Goal: Task Accomplishment & Management: Use online tool/utility

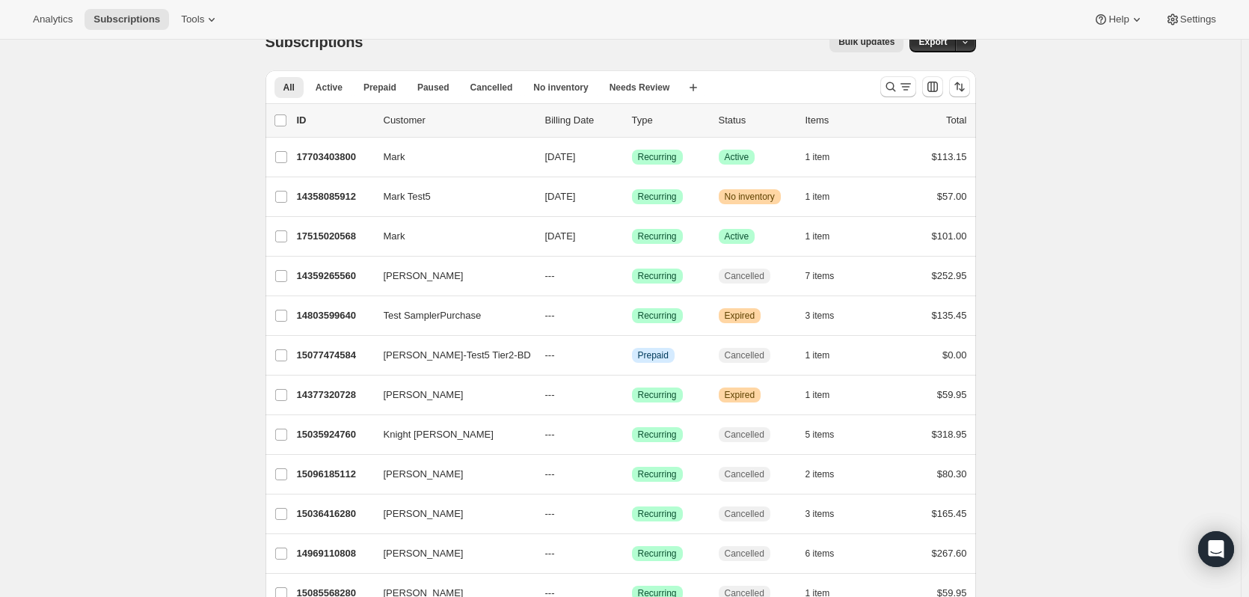
scroll to position [9, 0]
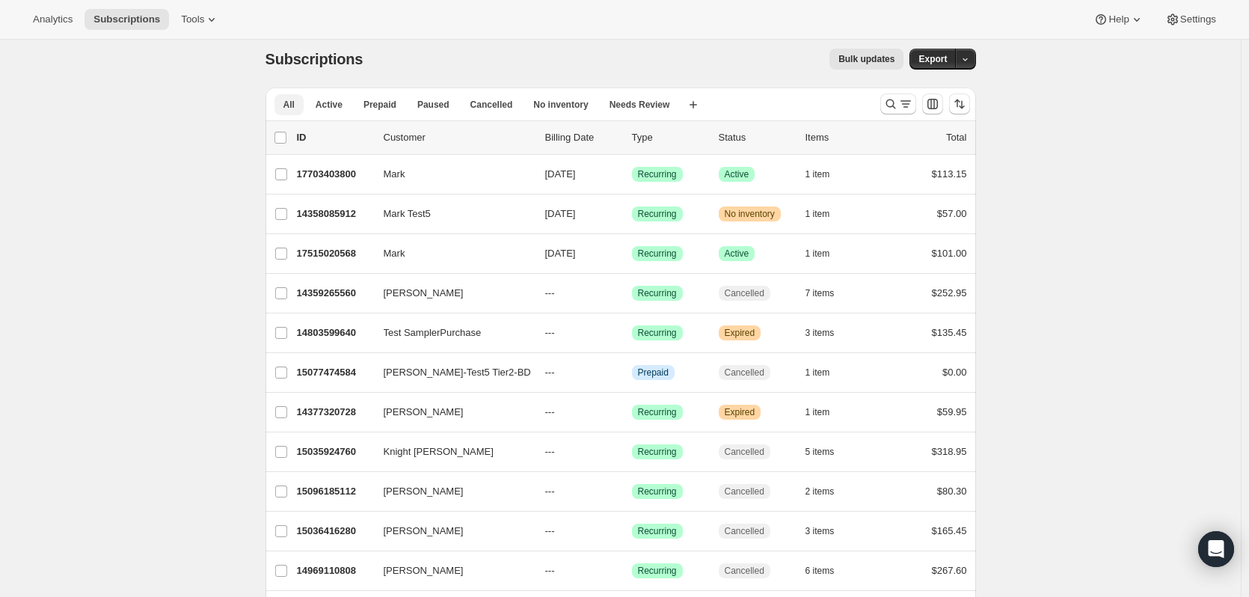
click at [326, 104] on span "Active" at bounding box center [329, 105] width 27 height 12
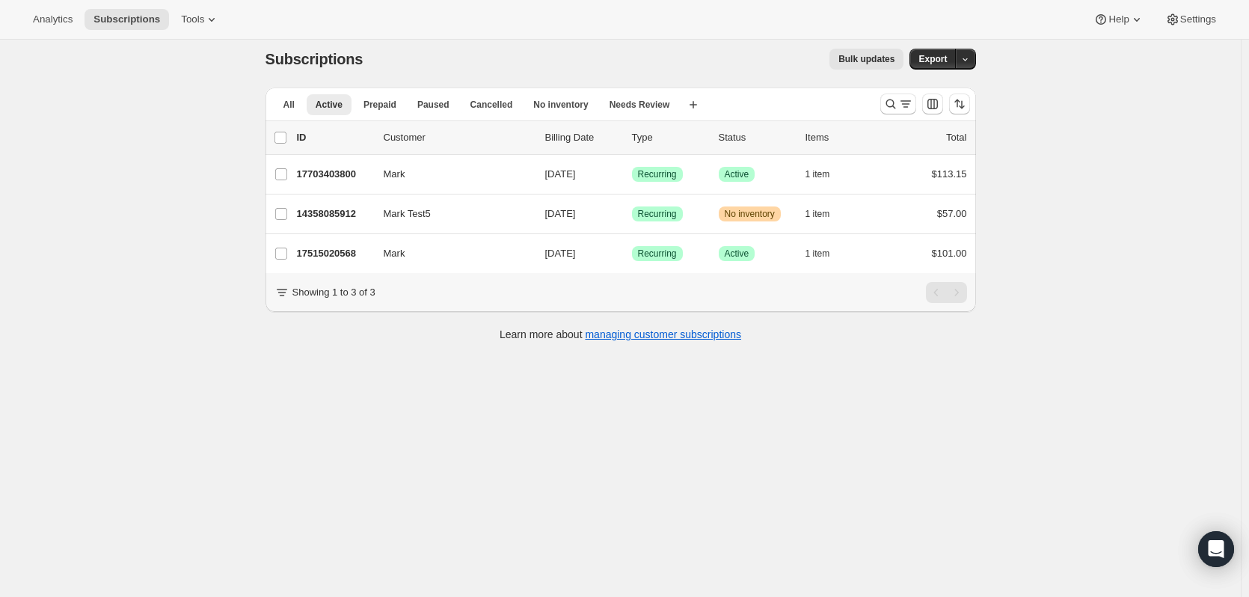
click at [329, 173] on p "17703403800" at bounding box center [334, 174] width 75 height 15
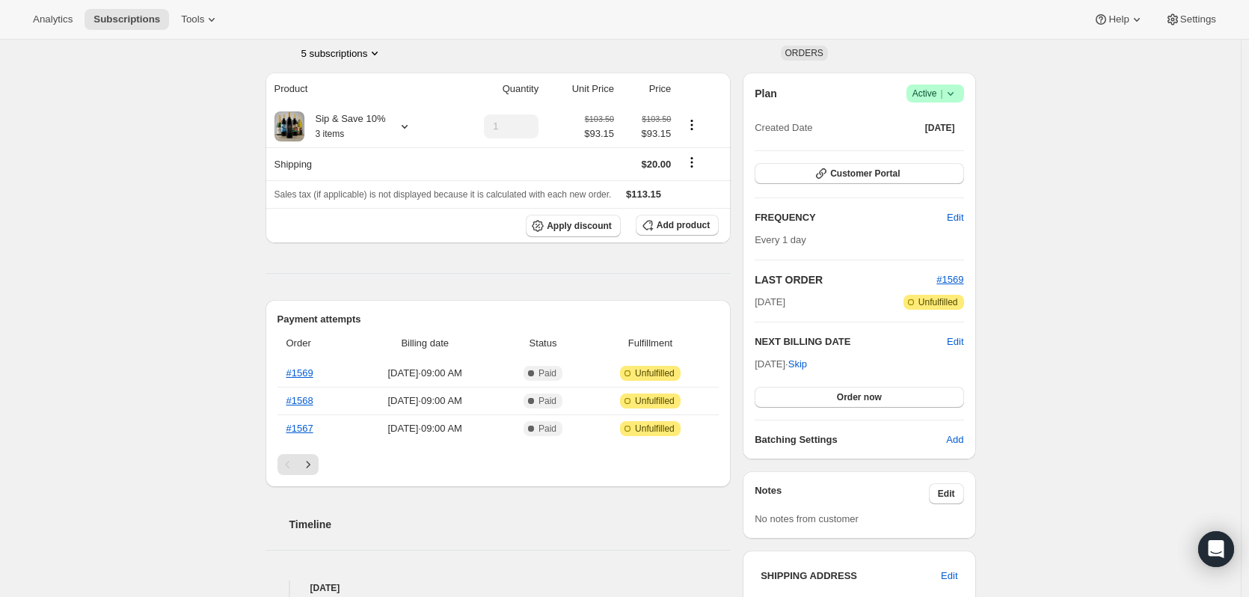
scroll to position [165, 0]
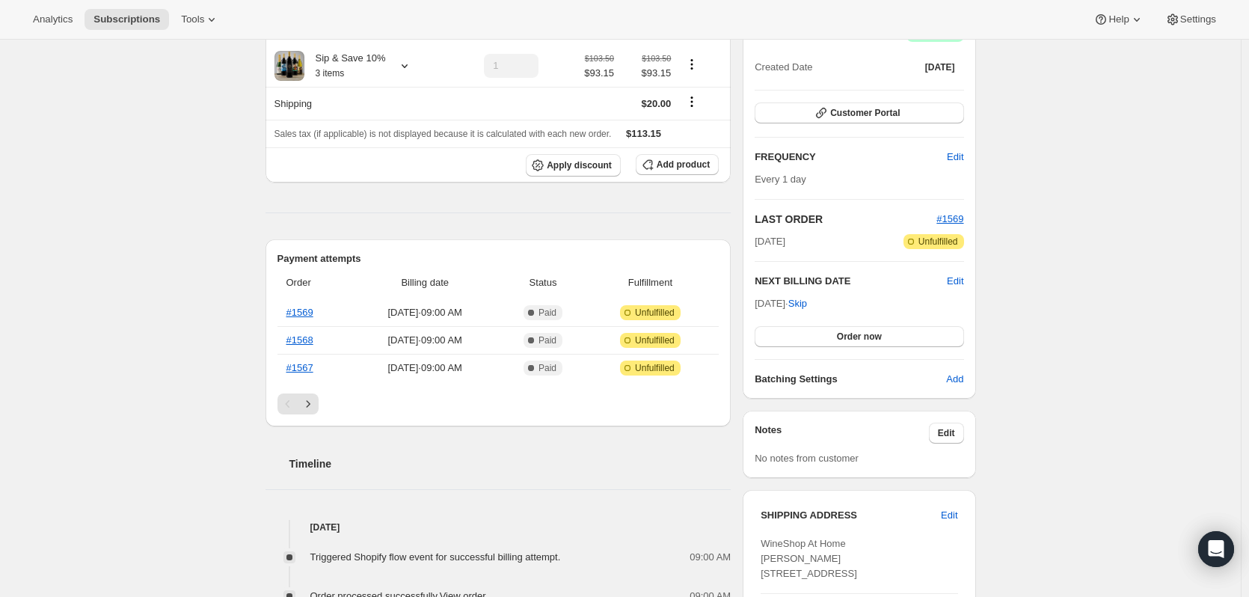
click at [313, 402] on icon "Next" at bounding box center [308, 403] width 15 height 15
click at [313, 403] on icon "Next" at bounding box center [308, 403] width 15 height 15
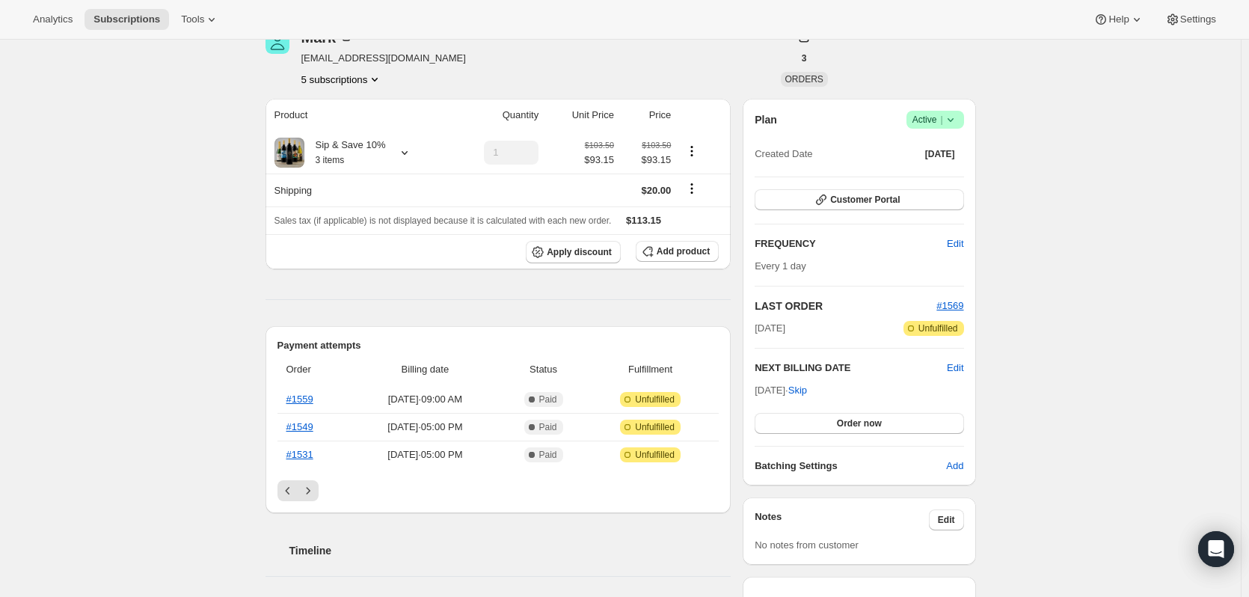
scroll to position [0, 0]
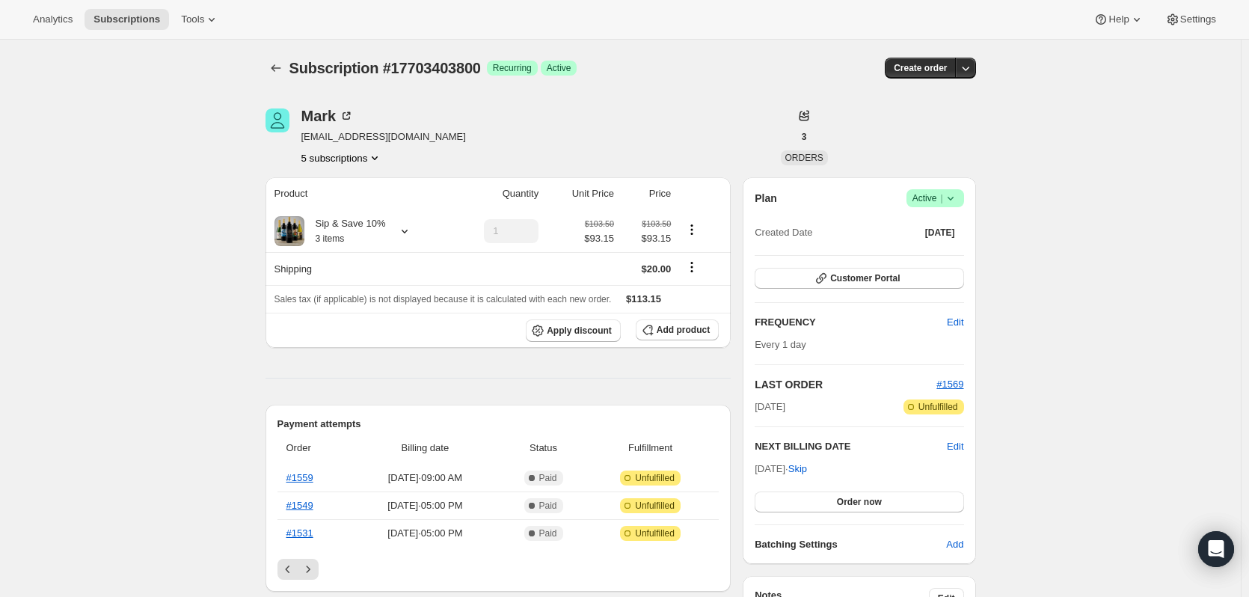
click at [204, 20] on icon at bounding box center [211, 19] width 15 height 15
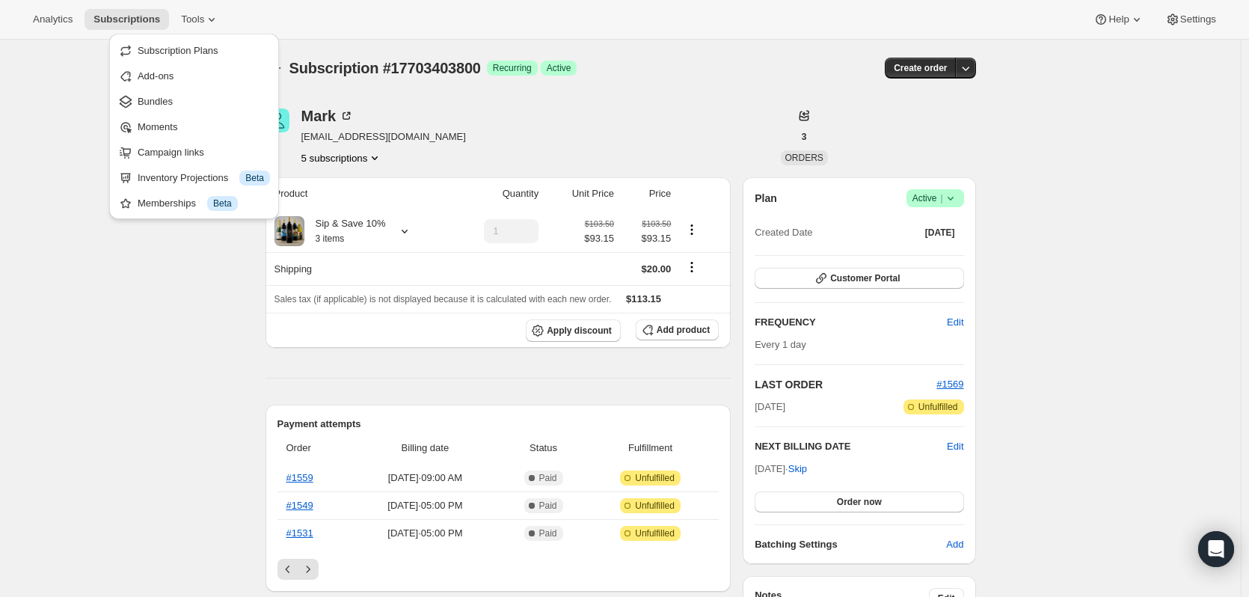
click at [173, 129] on span "Moments" at bounding box center [158, 126] width 40 height 11
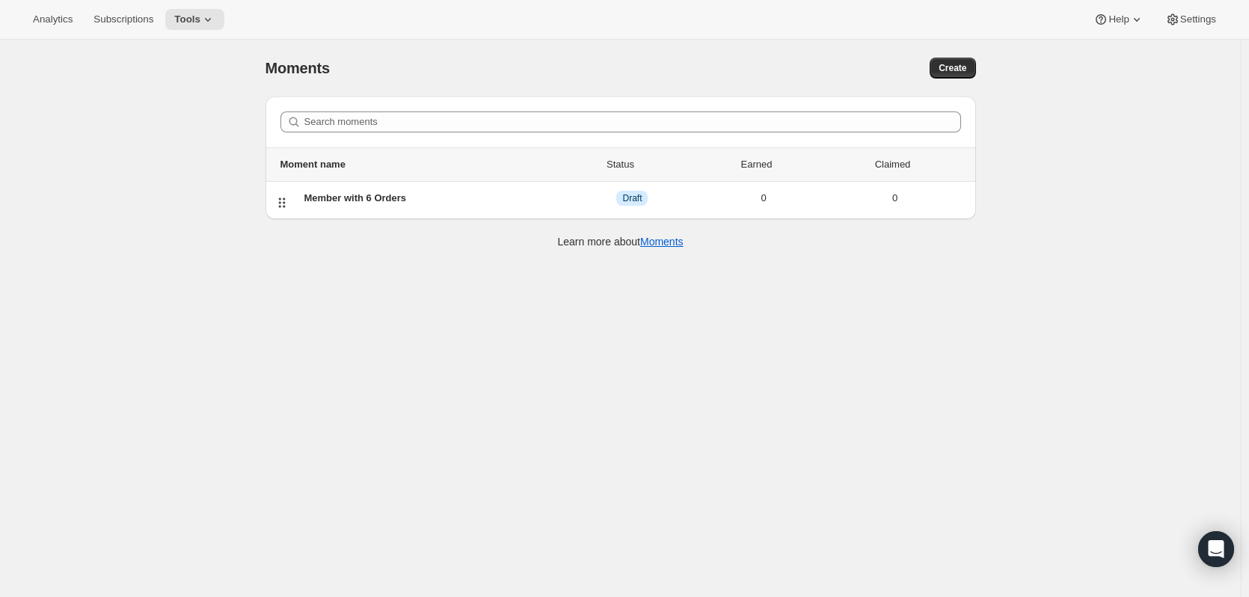
click at [351, 194] on div "Member with 6 Orders" at bounding box center [435, 198] width 262 height 15
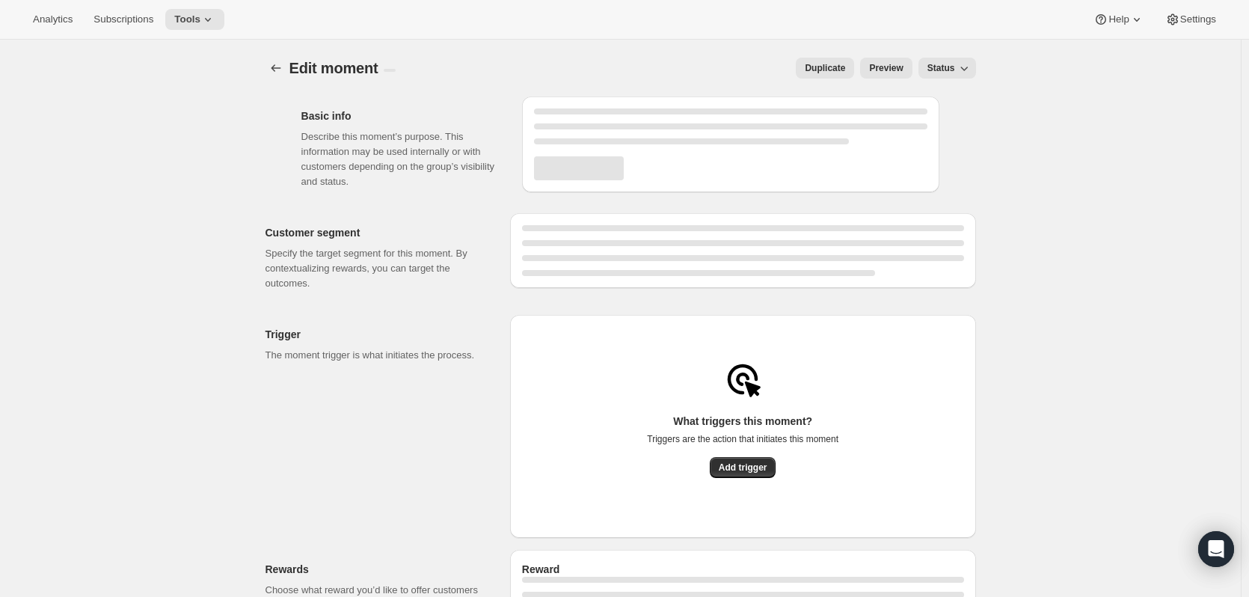
select select "FIXED_AMOUNT"
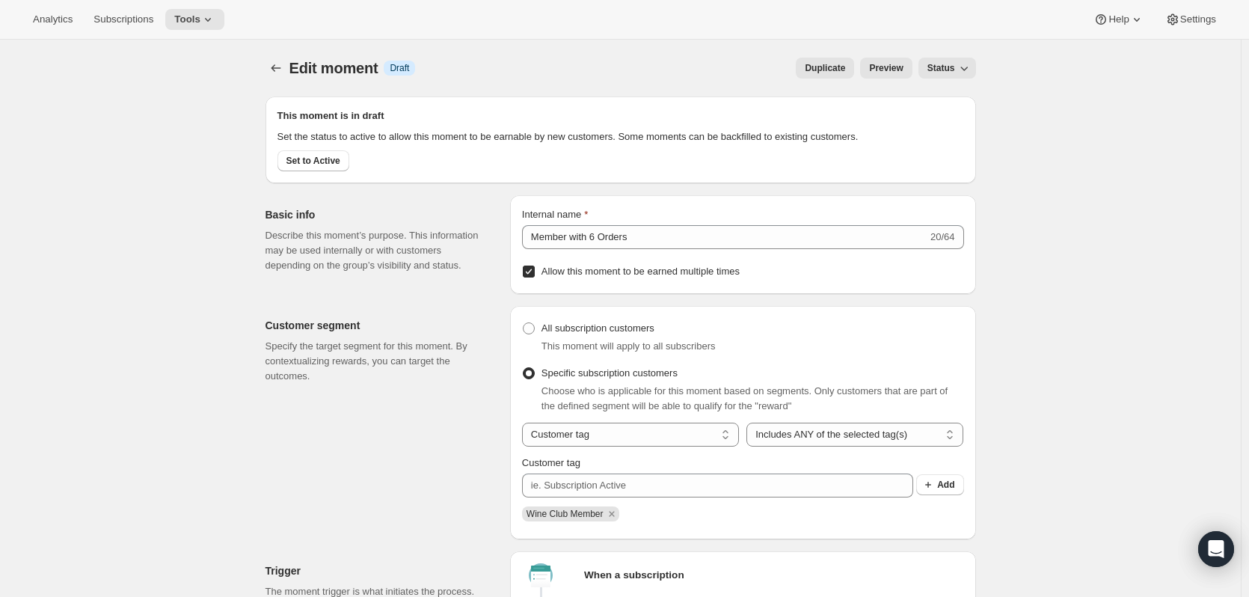
click at [325, 161] on span "Set to Active" at bounding box center [313, 161] width 54 height 12
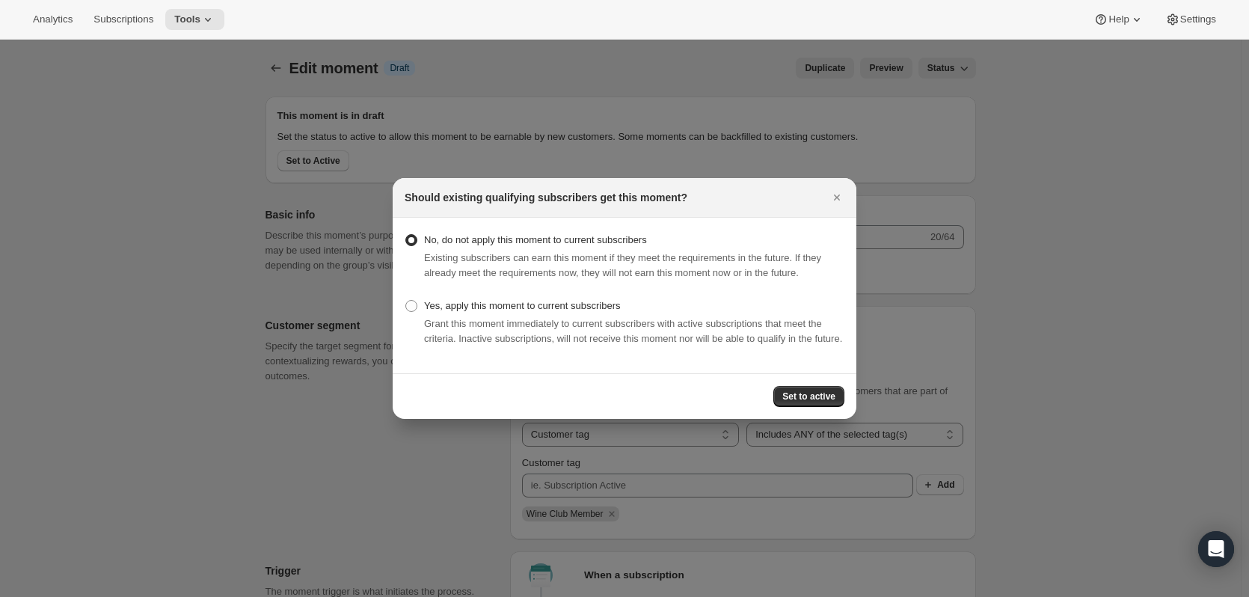
click at [407, 301] on span ":rdv:" at bounding box center [411, 306] width 12 height 12
click at [406, 301] on input "Yes, apply this moment to current subscribers" at bounding box center [405, 300] width 1 height 1
radio input "true"
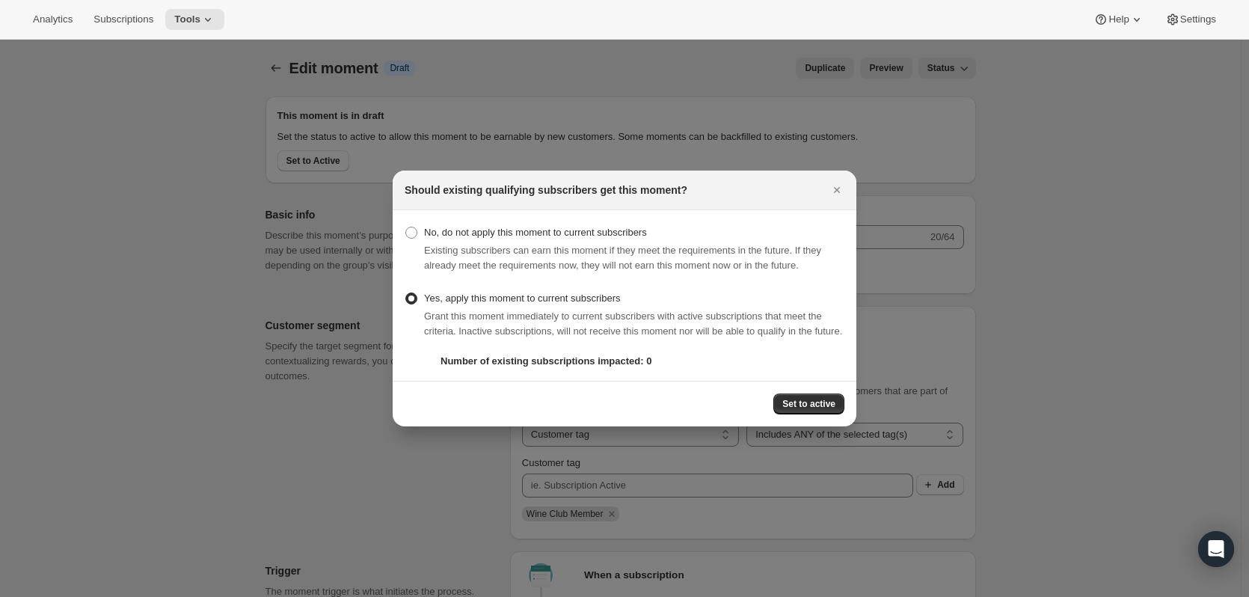
click at [413, 227] on span ":rdv:" at bounding box center [411, 233] width 12 height 12
click at [406, 227] on input "No, do not apply this moment to current subscribers" at bounding box center [405, 227] width 1 height 1
radio input "true"
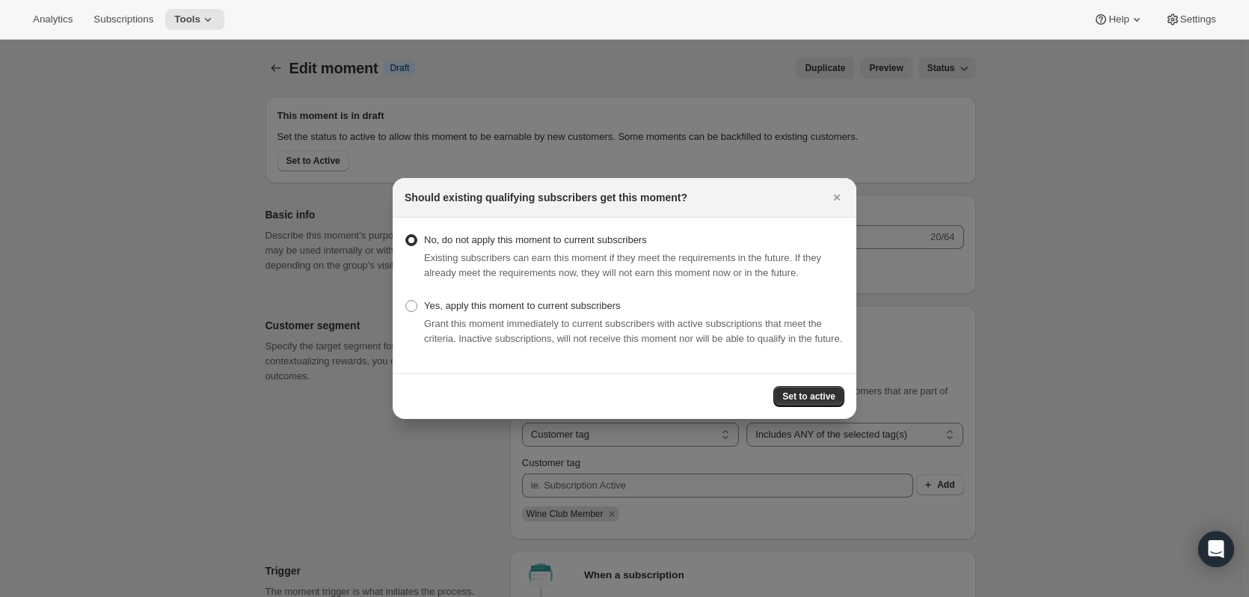
click at [409, 300] on span ":rdv:" at bounding box center [411, 306] width 12 height 12
click at [406, 300] on input "Yes, apply this moment to current subscribers" at bounding box center [405, 300] width 1 height 1
radio input "true"
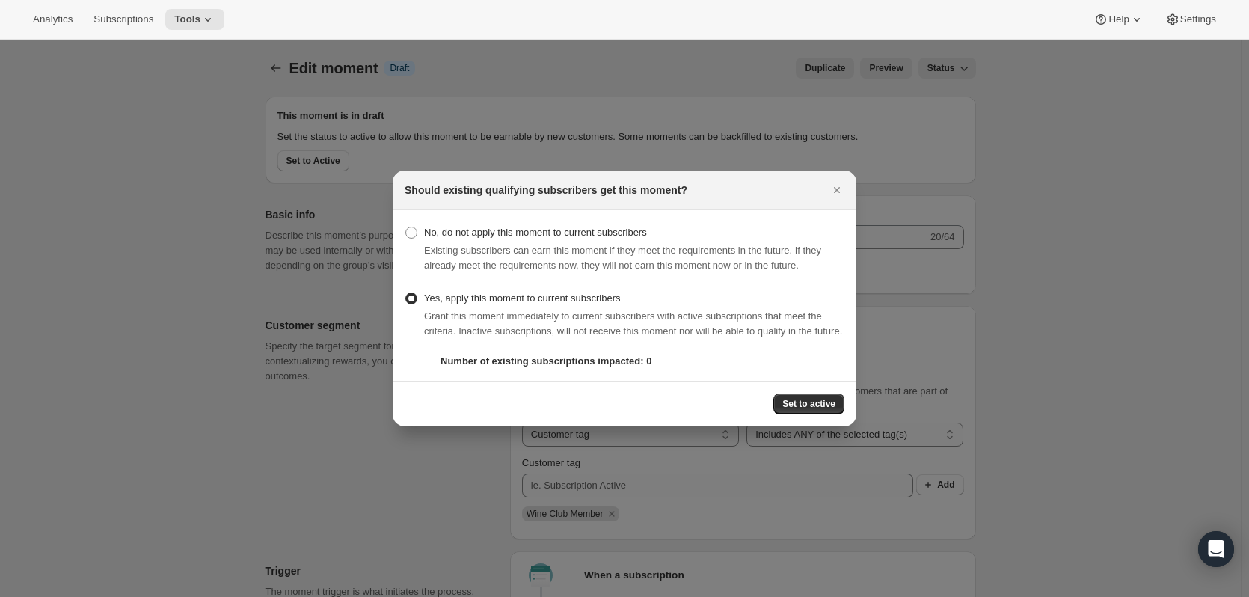
click at [829, 408] on span "Set to active" at bounding box center [808, 404] width 53 height 12
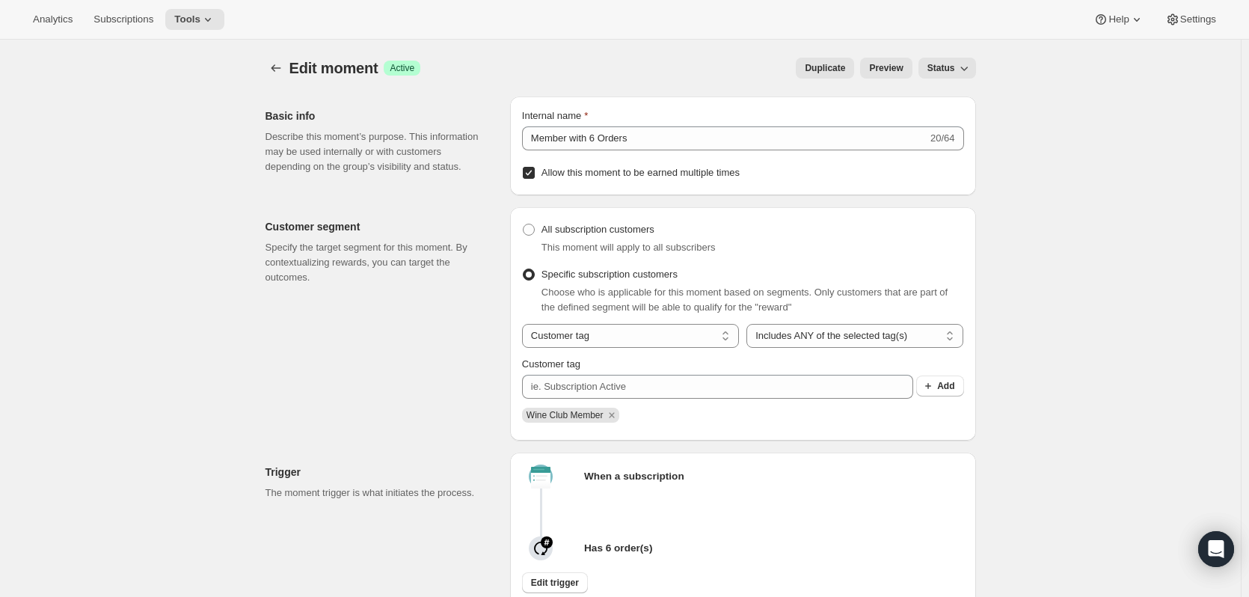
click at [135, 16] on span "Subscriptions" at bounding box center [123, 19] width 60 height 12
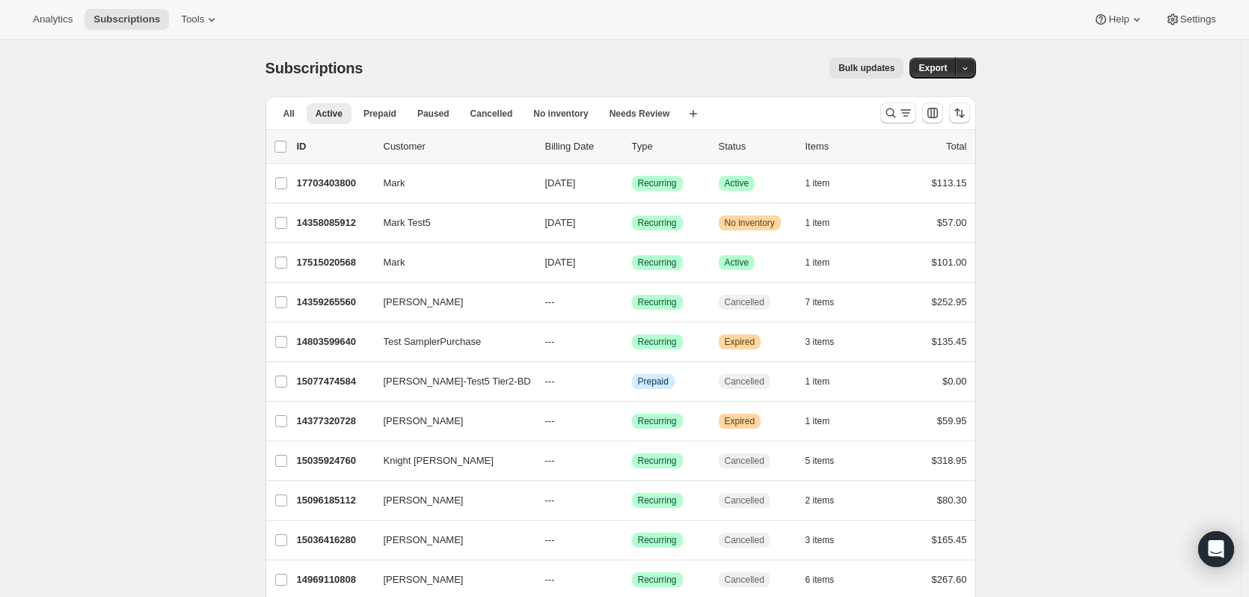
click at [335, 182] on p "17703403800" at bounding box center [334, 183] width 75 height 15
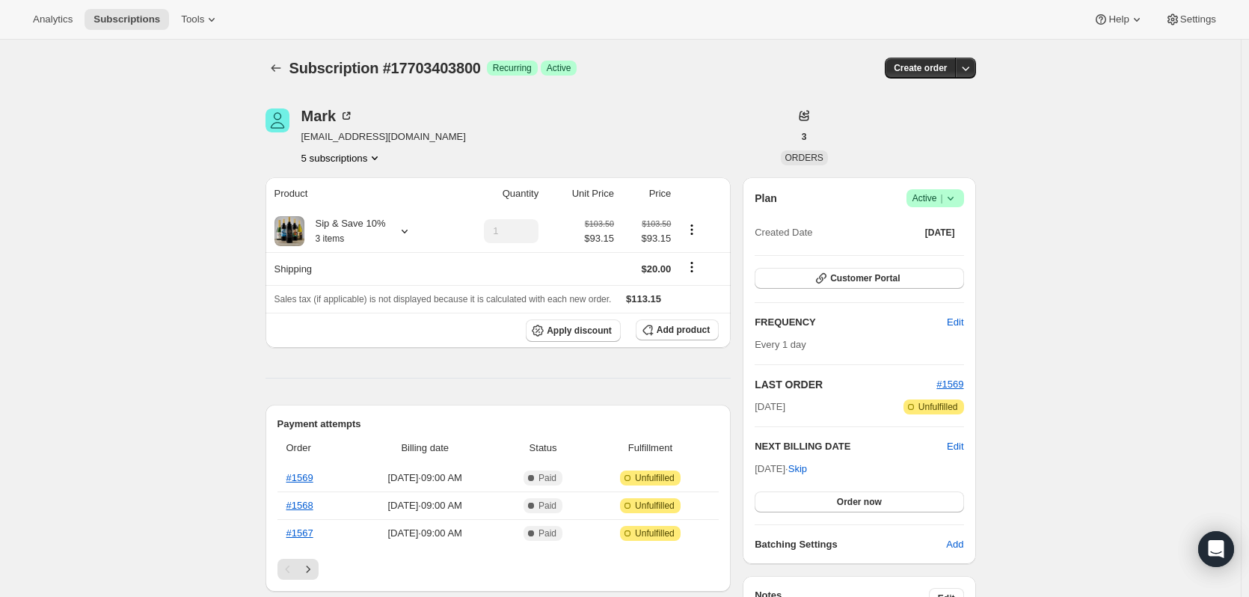
click at [351, 115] on icon at bounding box center [346, 115] width 15 height 15
click at [193, 20] on span "Tools" at bounding box center [192, 19] width 23 height 12
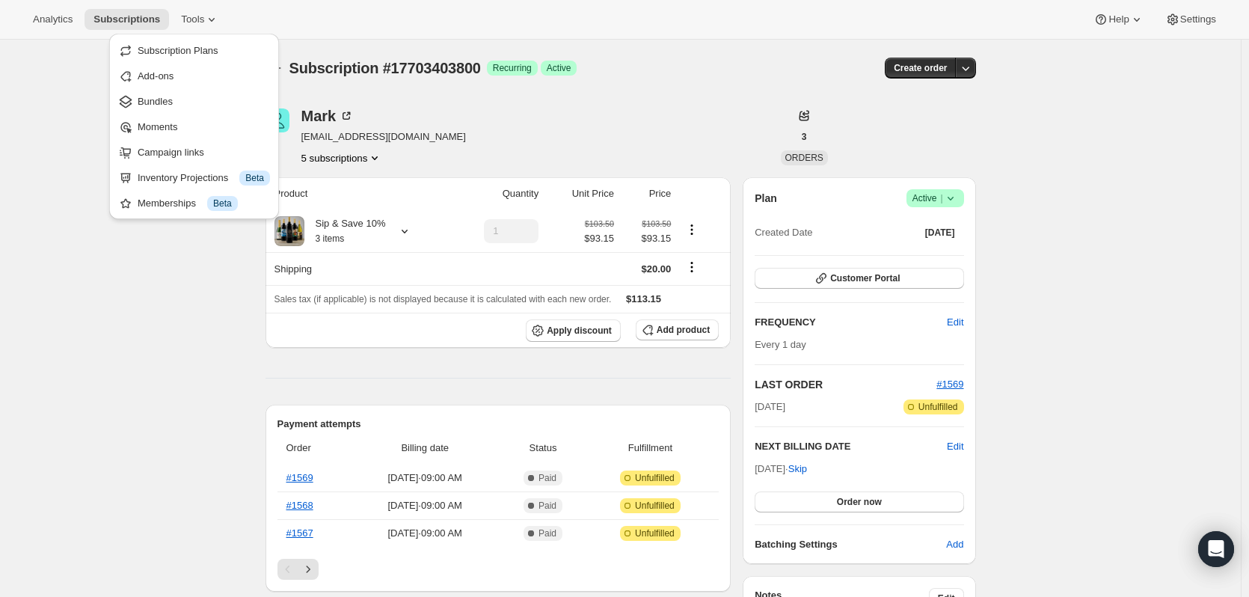
click at [167, 122] on span "Moments" at bounding box center [158, 126] width 40 height 11
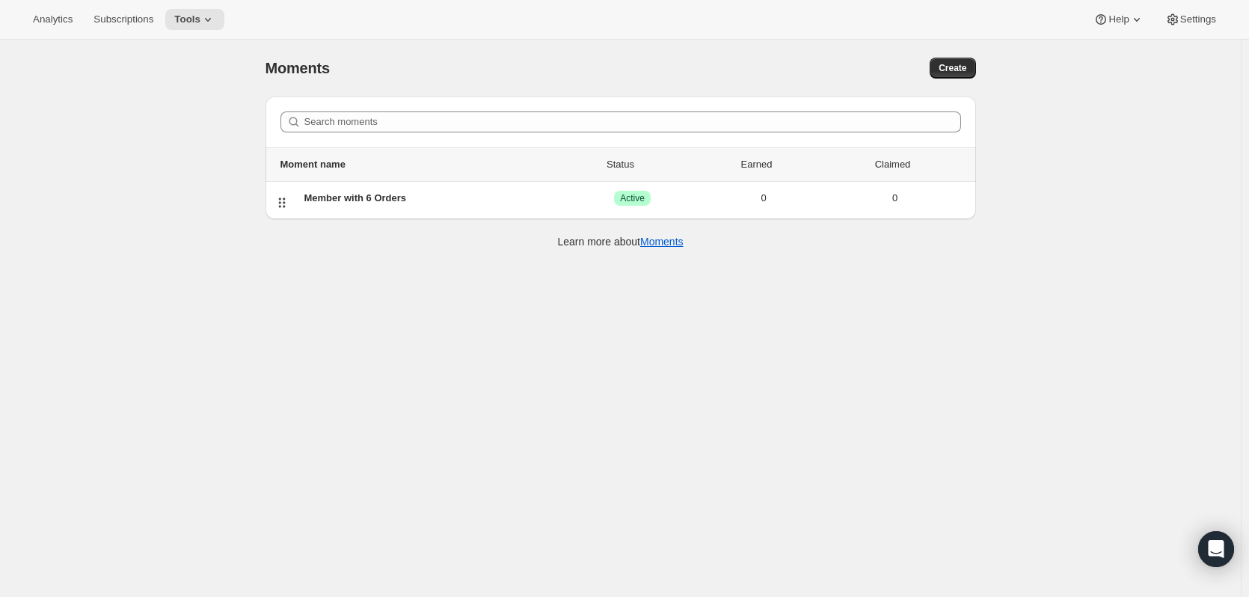
click at [364, 199] on div "Member with 6 Orders" at bounding box center [435, 198] width 262 height 15
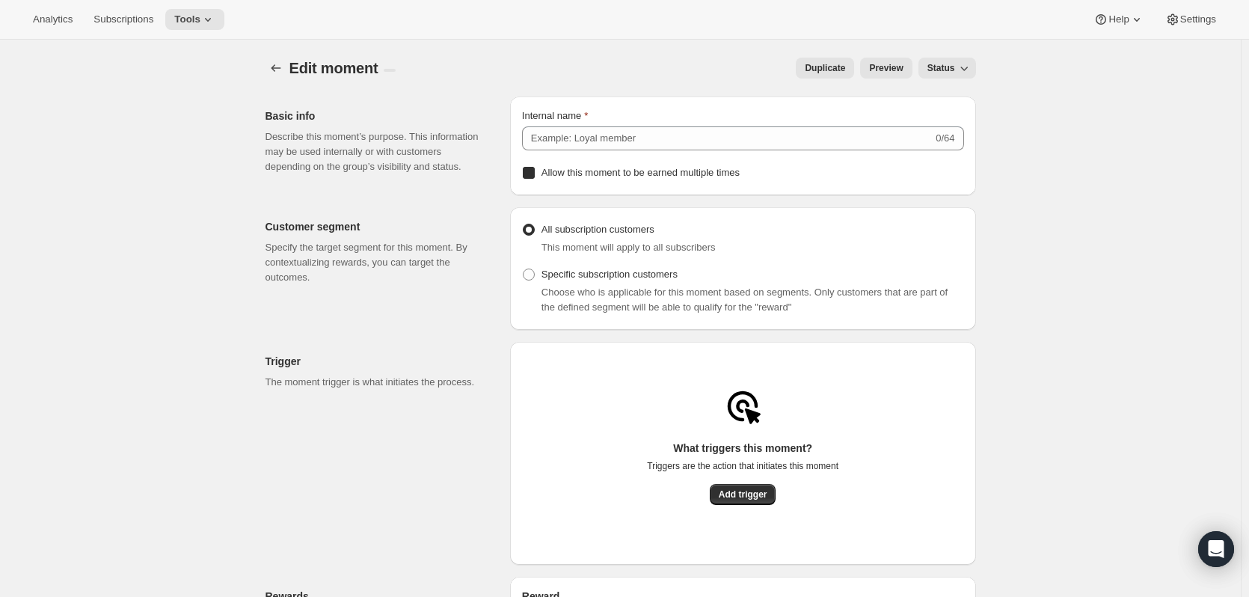
type input "Member with 6 Orders"
checkbox input "true"
radio input "false"
radio input "true"
type input "20"
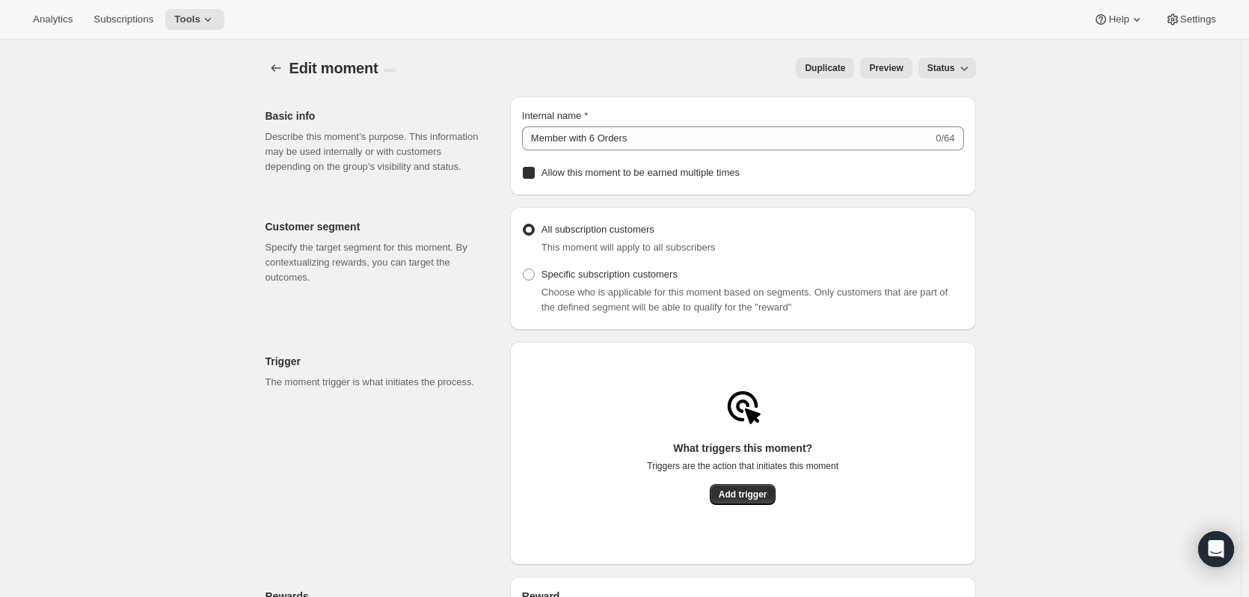
select select "FIXED_AMOUNT"
checkbox input "true"
type input "Earn $20 Off After 6 Wine Club Orders"
type input "Loyalty Perk"
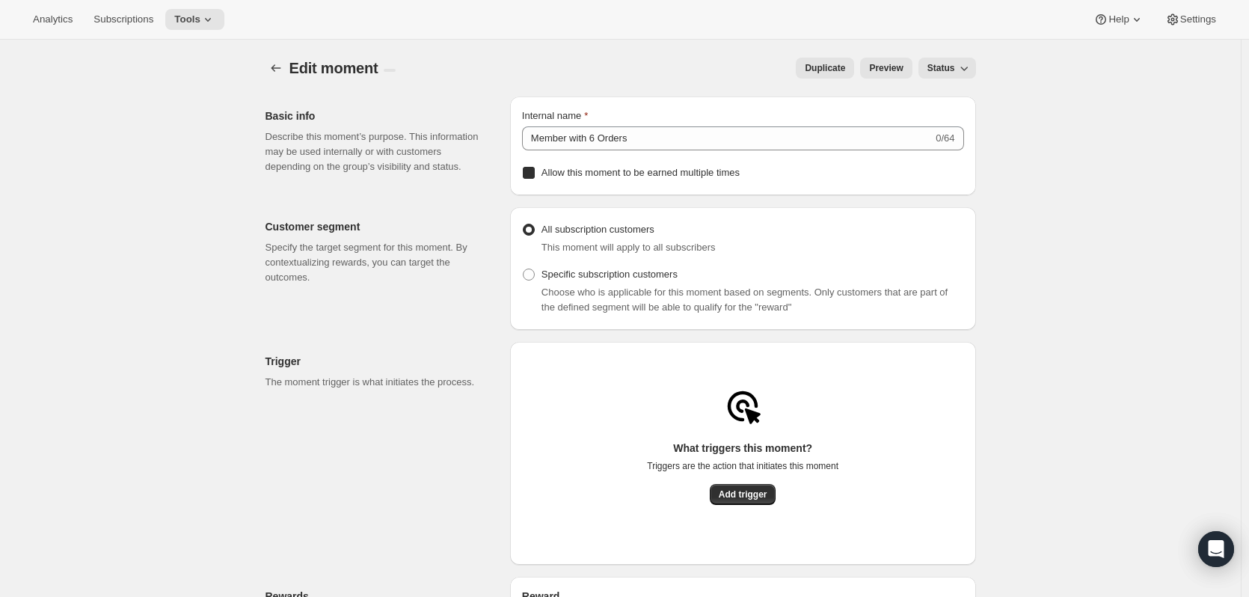
checkbox input "true"
type input "You earned $20 off!"
type input "A little gift for you"
type input "Claim Now"
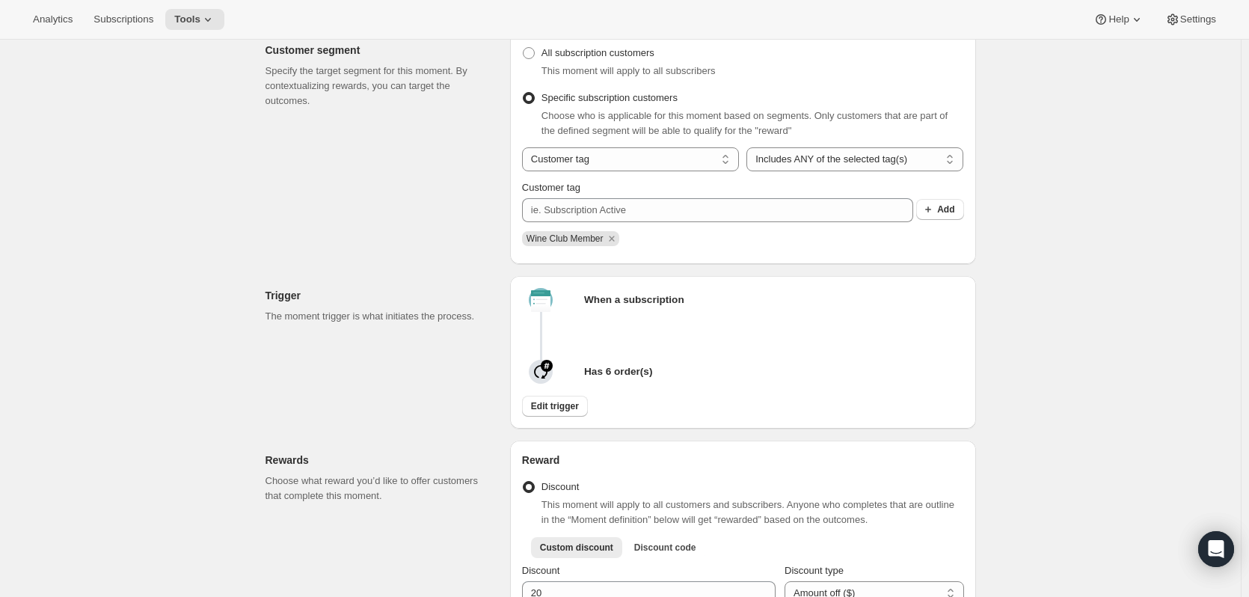
scroll to position [196, 0]
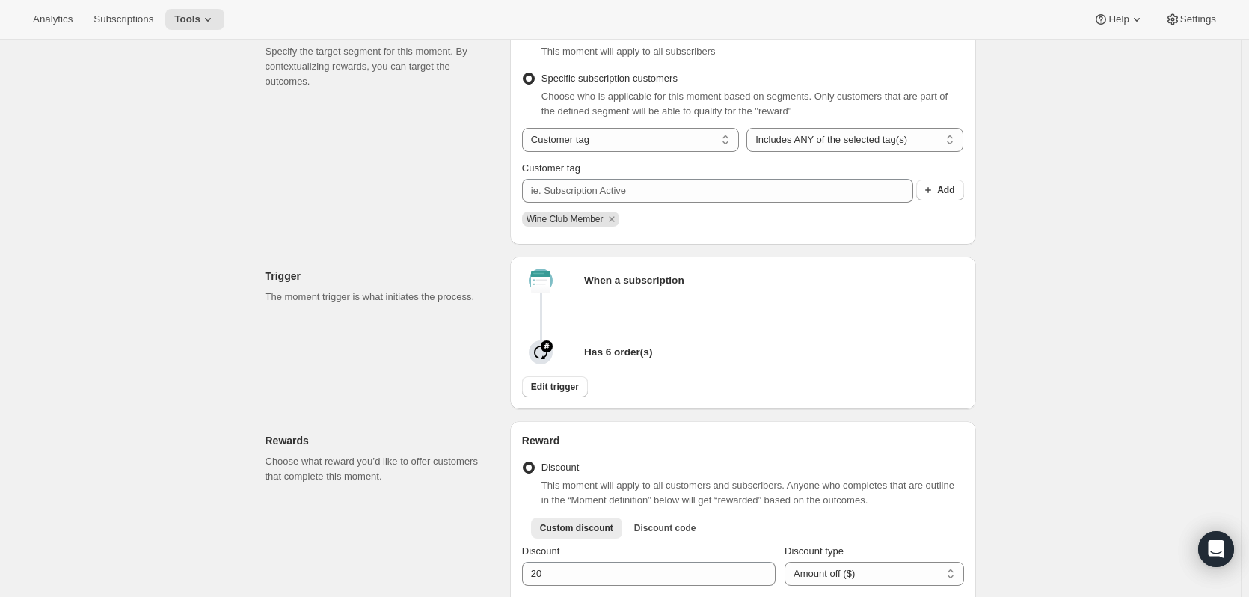
click at [728, 139] on select "Customer tag Subscription" at bounding box center [630, 140] width 217 height 24
click at [952, 137] on select "Includes ANY of the selected tag(s) Includes ALL of the selected tag(s) Include…" at bounding box center [854, 140] width 217 height 24
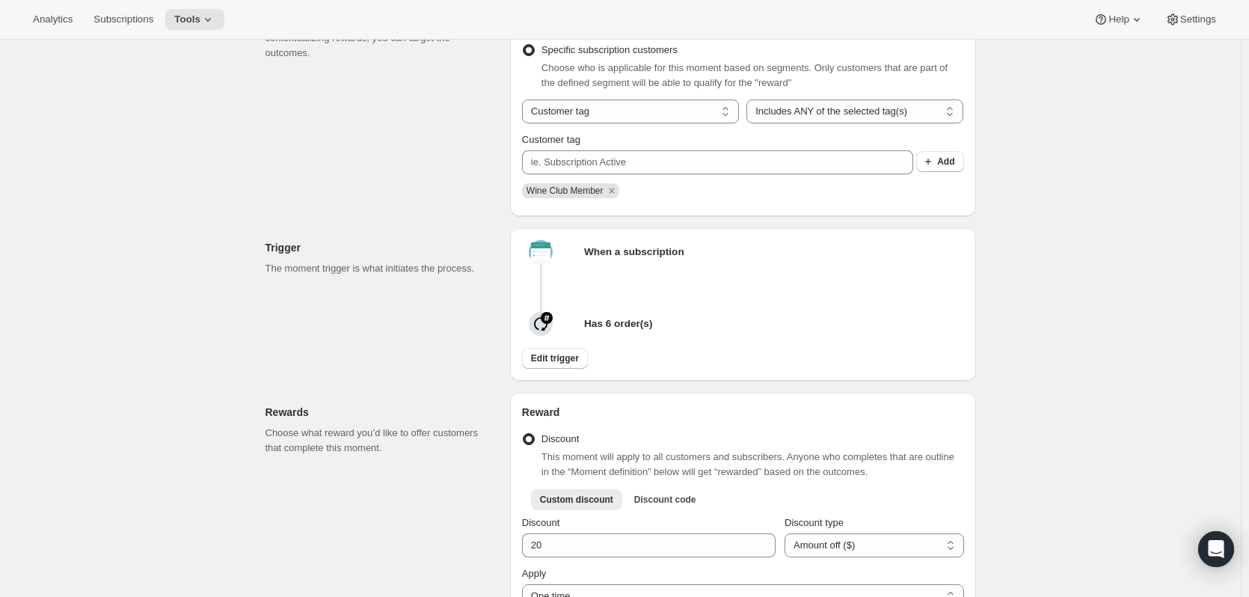
scroll to position [0, 0]
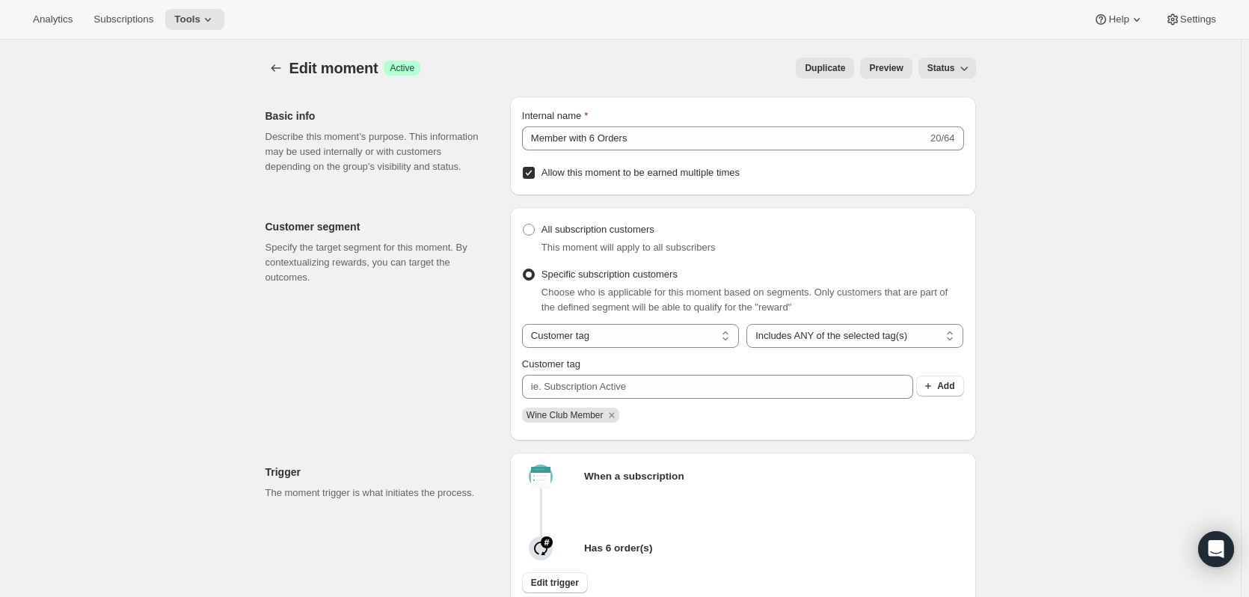
click at [944, 69] on span "Status" at bounding box center [941, 68] width 28 height 12
click at [947, 99] on span "Draft" at bounding box center [943, 98] width 21 height 11
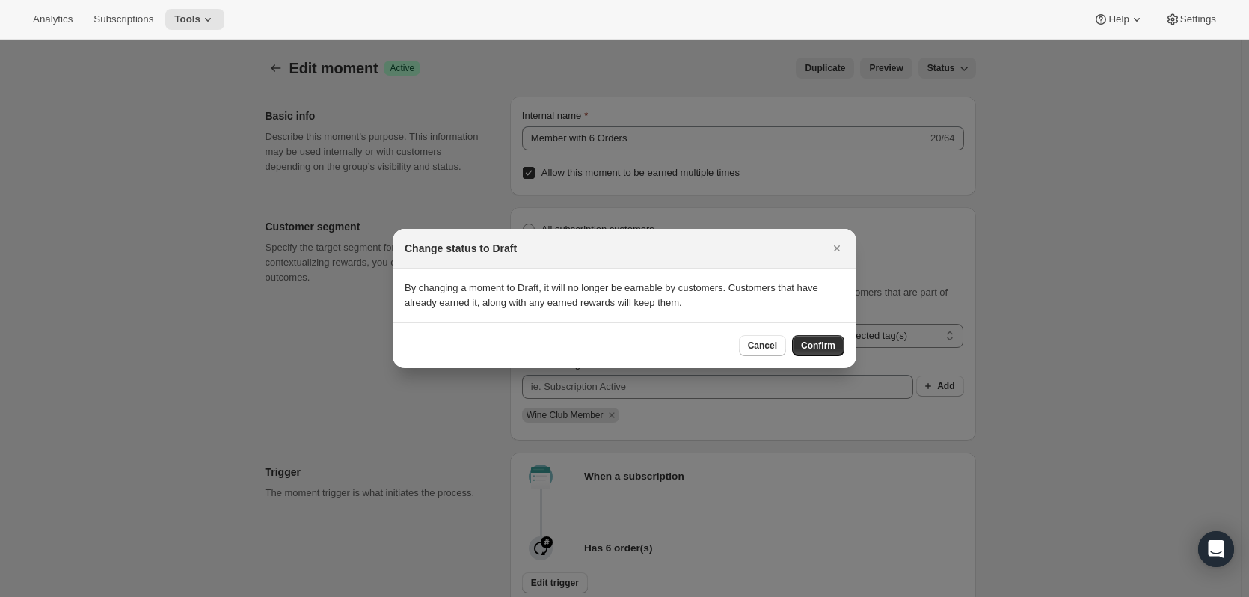
click at [835, 345] on button "Confirm" at bounding box center [818, 345] width 52 height 21
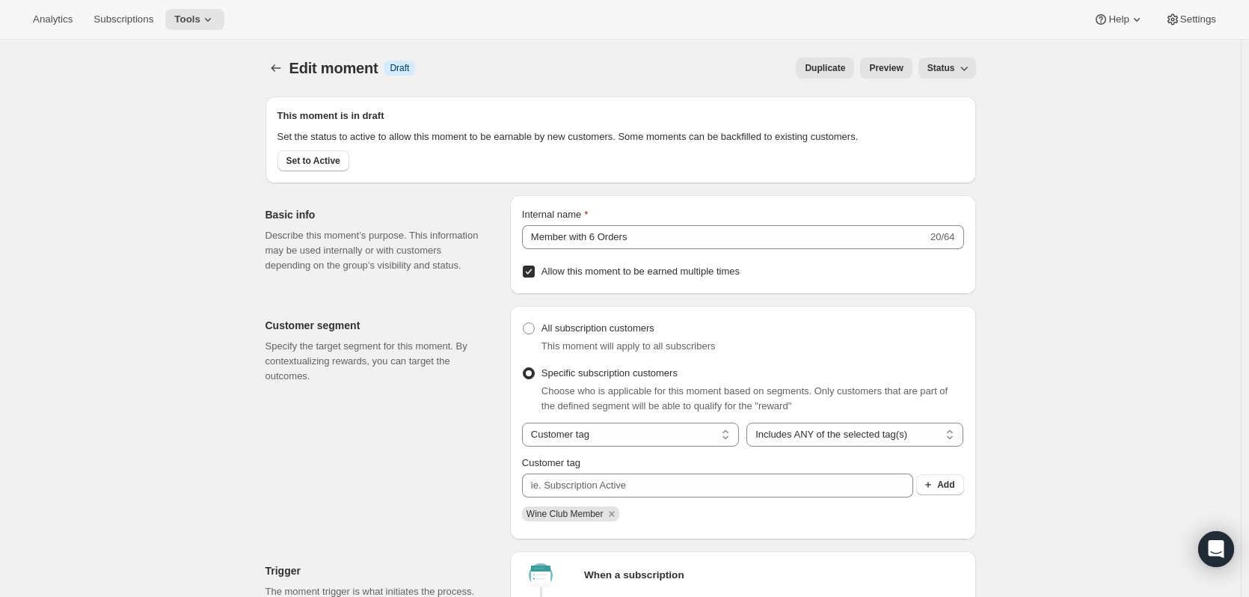
click at [319, 160] on span "Set to Active" at bounding box center [313, 161] width 54 height 12
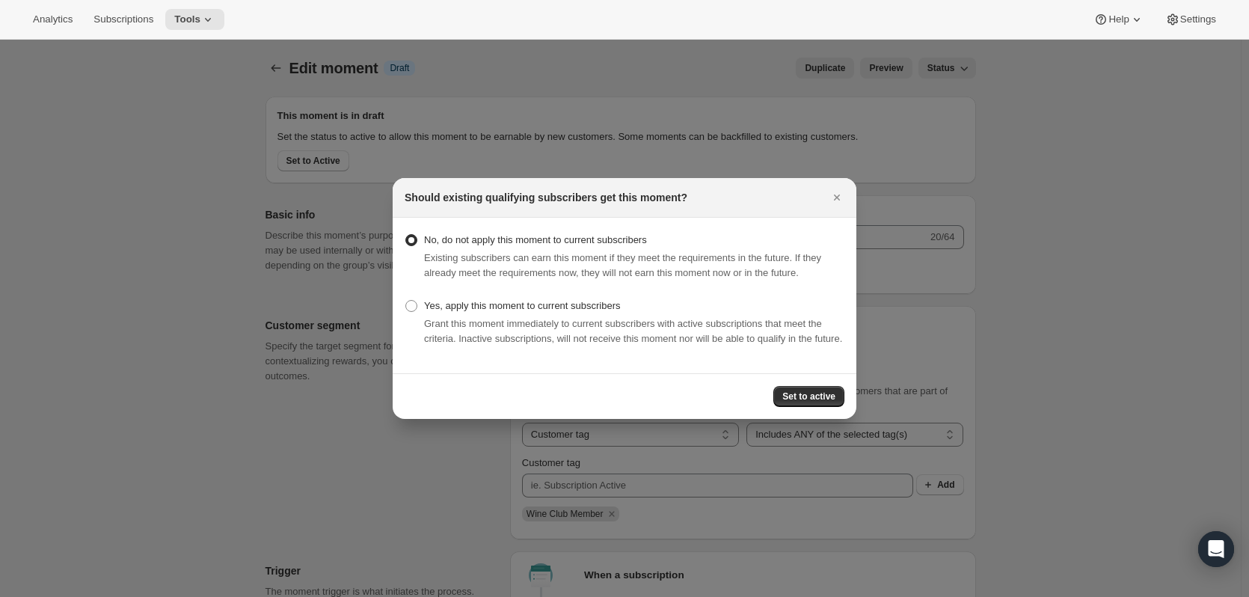
click at [470, 300] on span "Yes, apply this moment to current subscribers" at bounding box center [522, 305] width 197 height 11
click at [406, 300] on input "Yes, apply this moment to current subscribers" at bounding box center [405, 300] width 1 height 1
radio input "true"
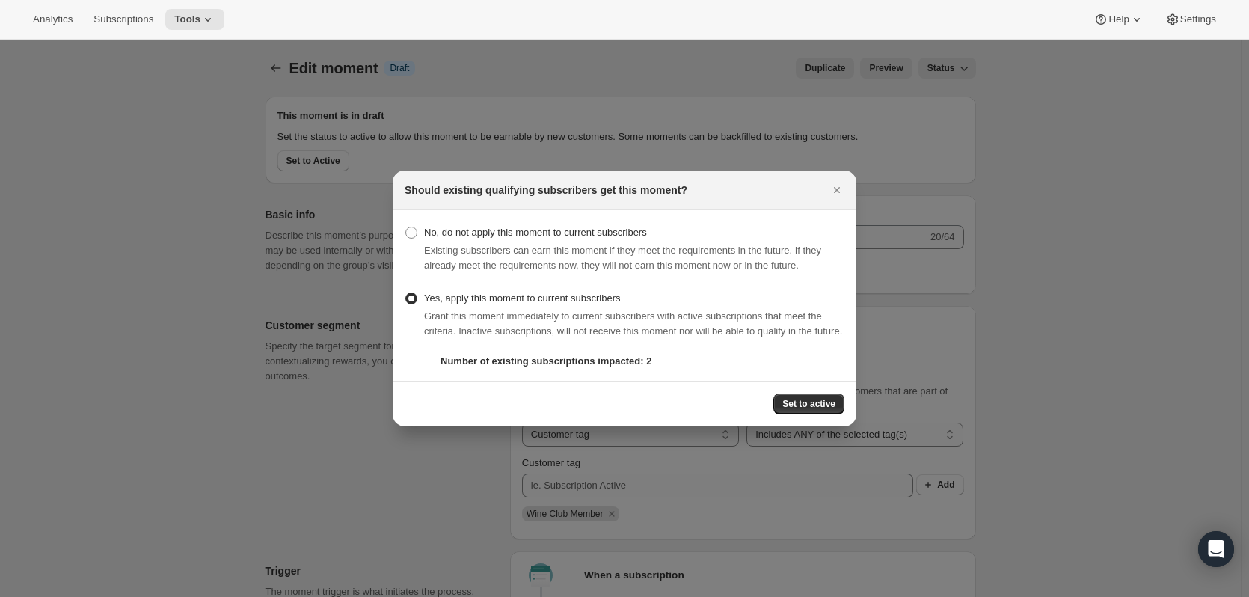
click at [659, 369] on p "Number of existing subscriptions impacted: 2" at bounding box center [642, 361] width 404 height 15
click at [805, 410] on span "Set to active" at bounding box center [808, 404] width 53 height 12
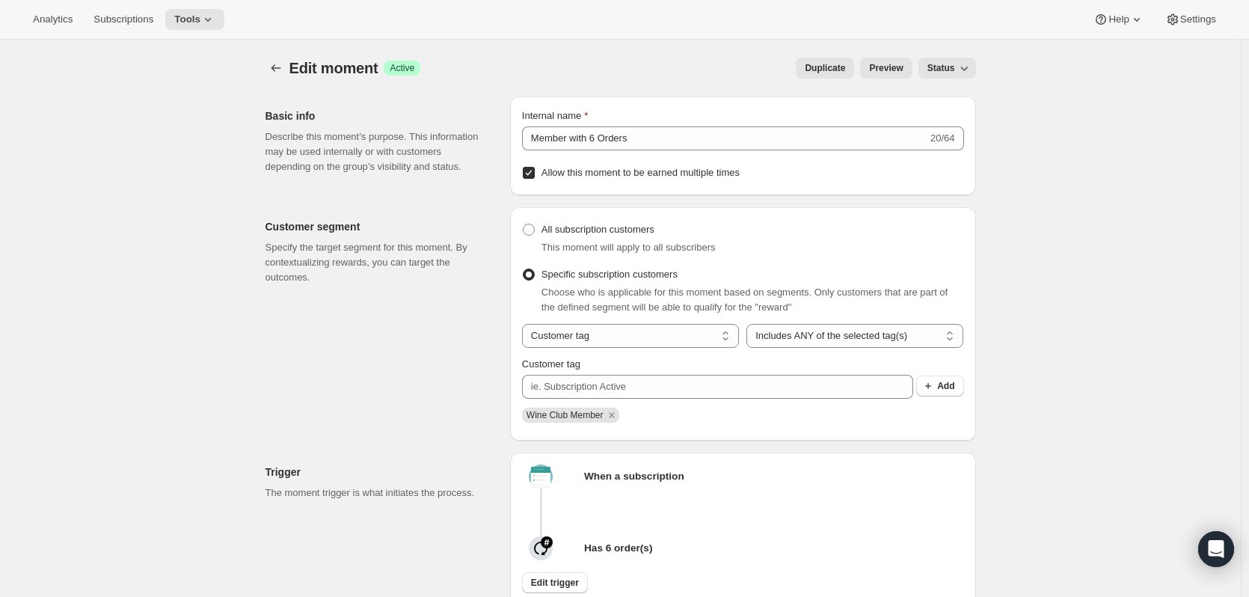
click at [292, 16] on div "Analytics Subscriptions Tools Help Settings" at bounding box center [624, 20] width 1249 height 40
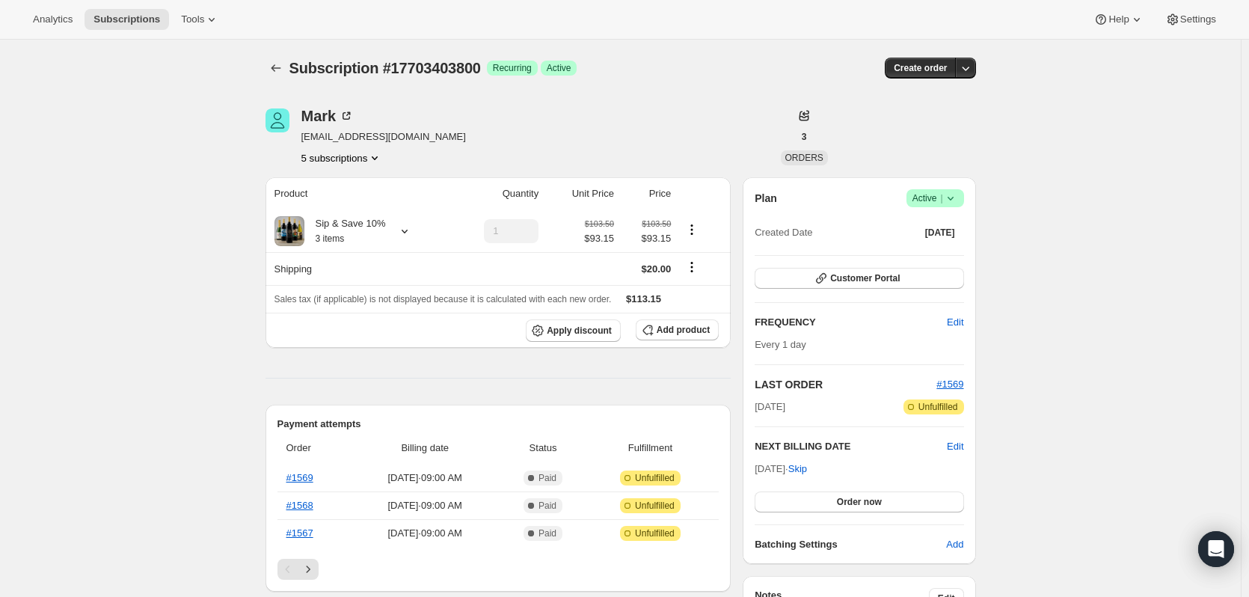
click at [846, 277] on span "Customer Portal" at bounding box center [865, 278] width 70 height 12
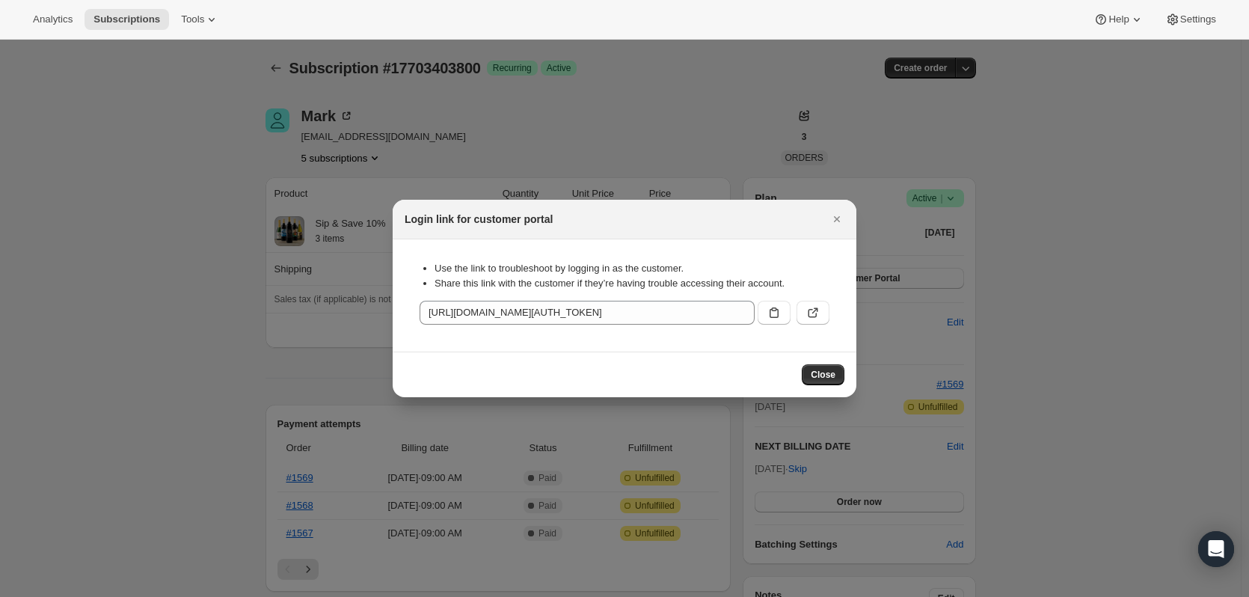
click at [816, 310] on icon ":rbt:" at bounding box center [812, 312] width 15 height 15
click at [835, 213] on icon "Close" at bounding box center [836, 219] width 15 height 15
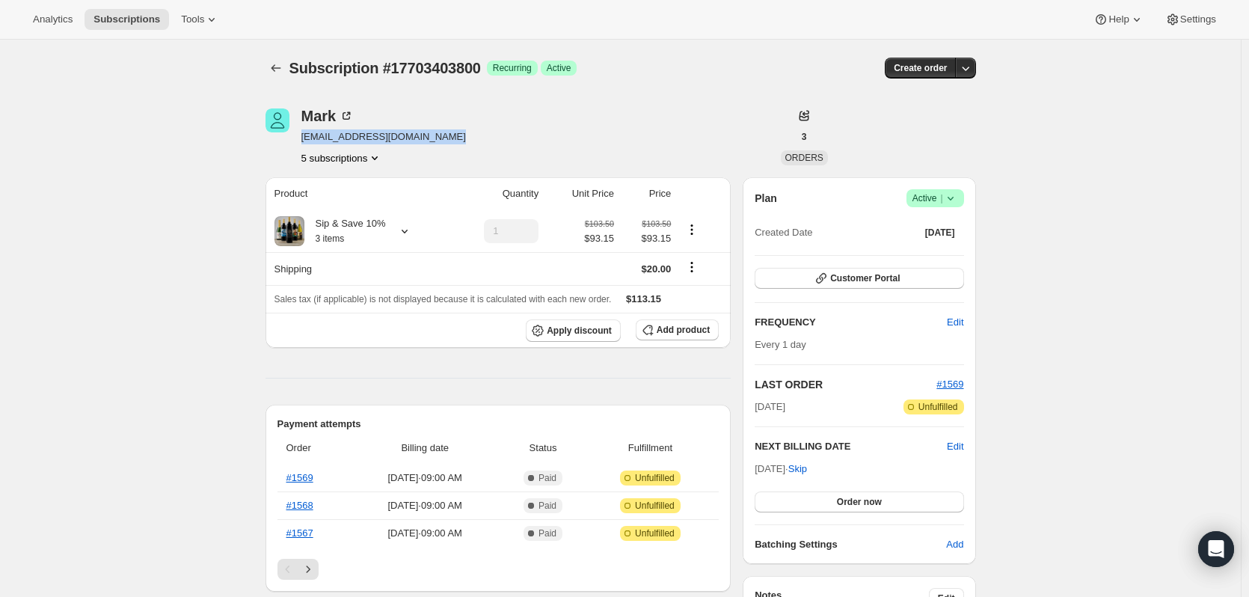
drag, startPoint x: 475, startPoint y: 131, endPoint x: 303, endPoint y: 134, distance: 172.0
click at [303, 134] on div "Mark mdensmore@wineshopathome.com 5 subscriptions" at bounding box center [513, 136] width 497 height 57
copy span "[EMAIL_ADDRESS][DOMAIN_NAME]"
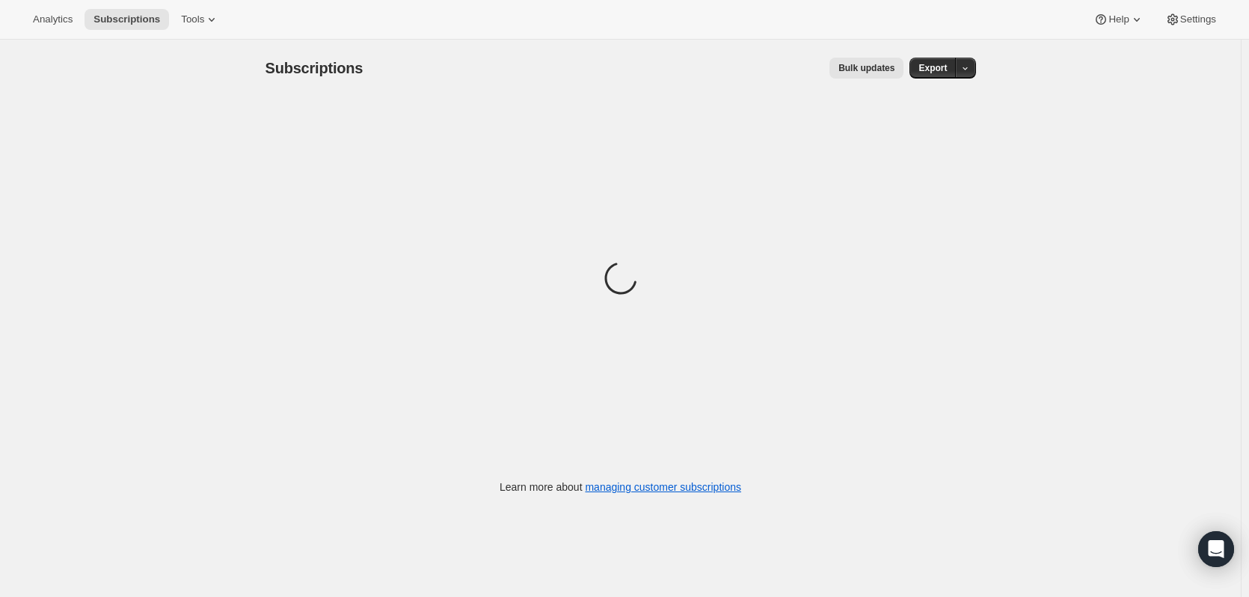
click at [182, 23] on span "Tools" at bounding box center [192, 19] width 23 height 12
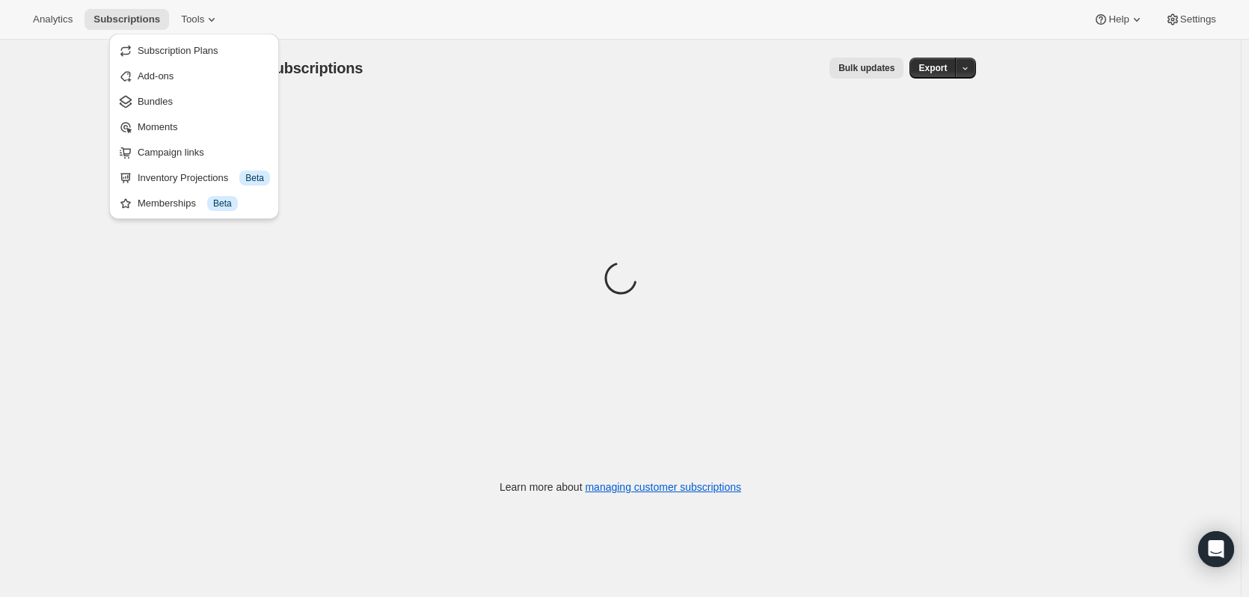
click at [182, 49] on span "Subscription Plans" at bounding box center [178, 50] width 81 height 11
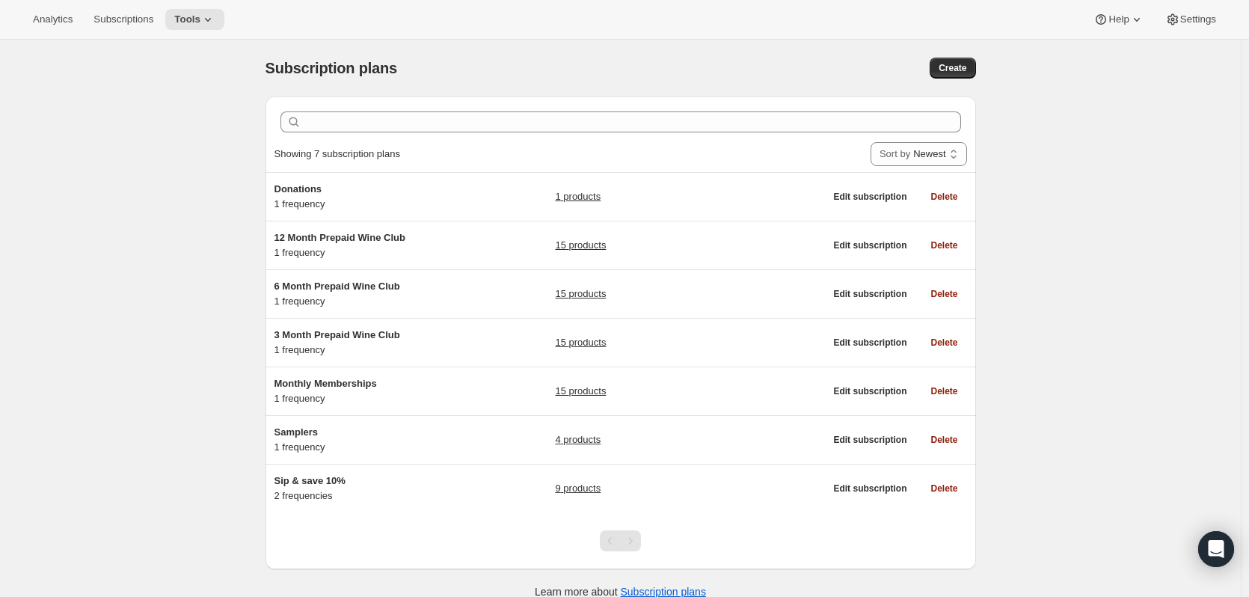
click at [184, 19] on span "Tools" at bounding box center [187, 19] width 26 height 12
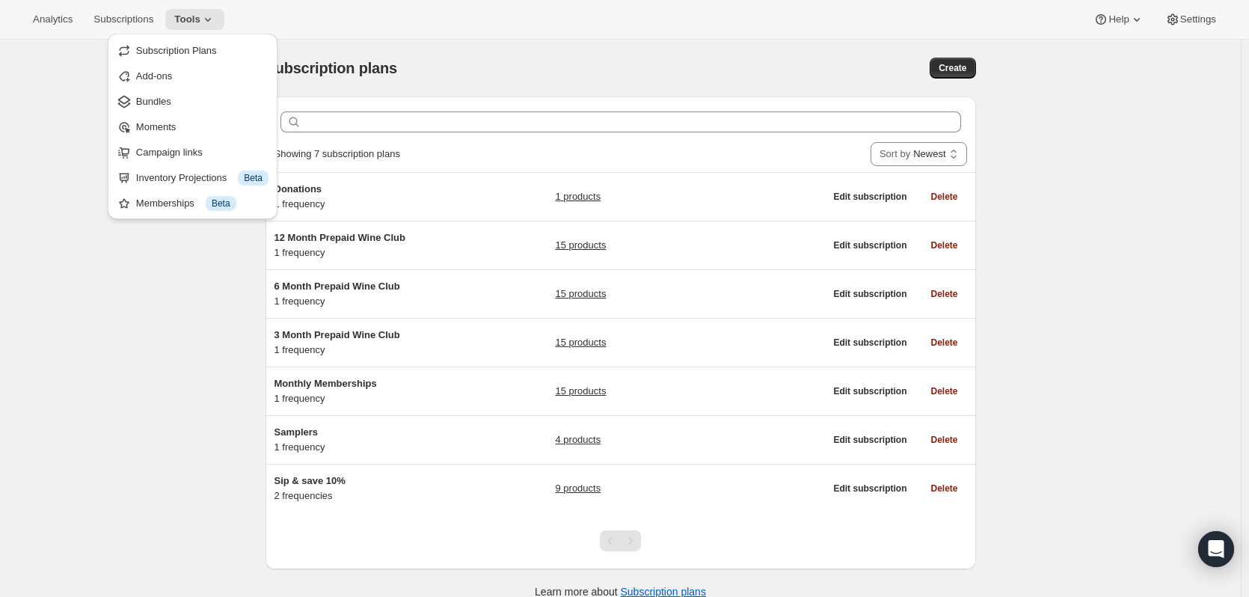
click at [153, 126] on span "Moments" at bounding box center [156, 126] width 40 height 11
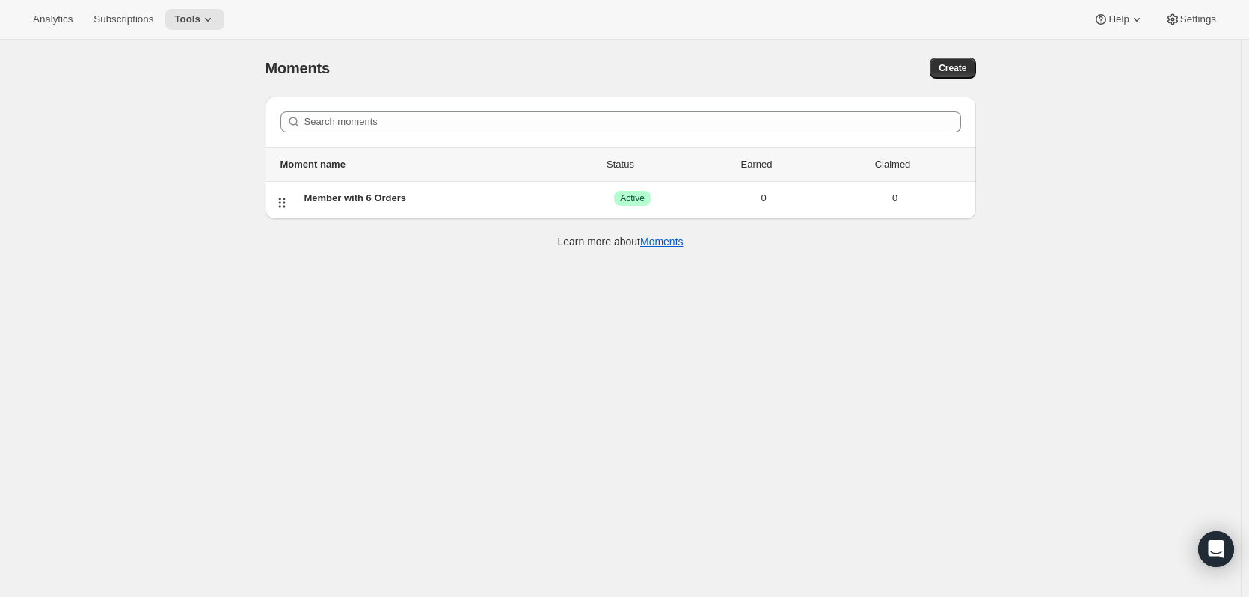
click at [392, 200] on div "Member with 6 Orders" at bounding box center [435, 198] width 262 height 15
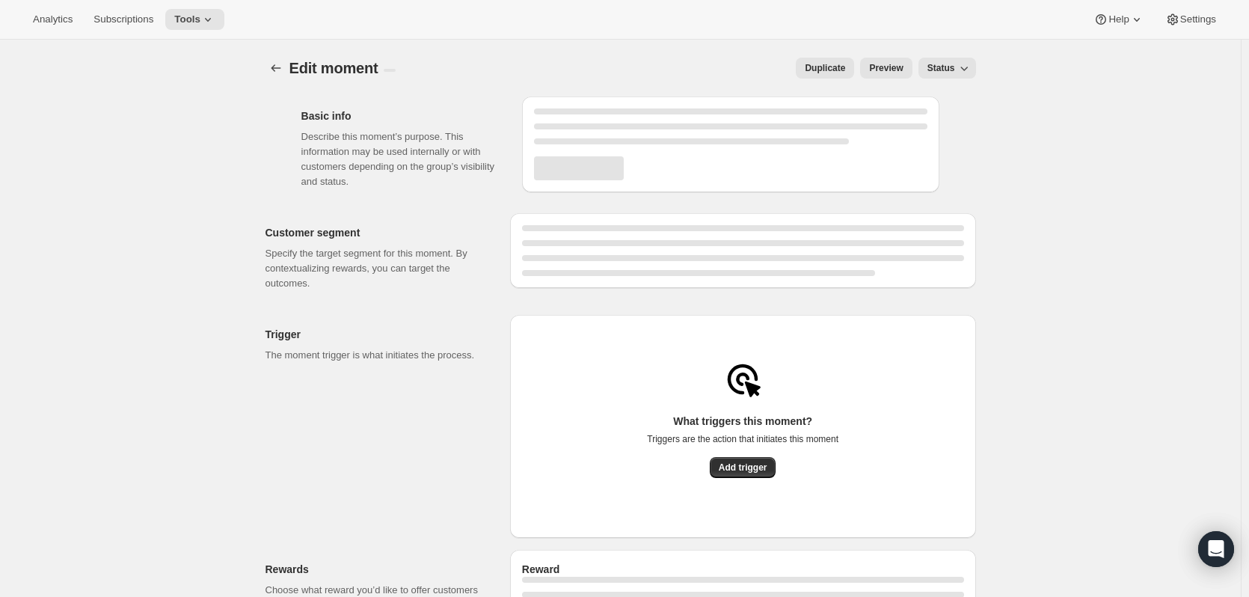
select select "FIXED_AMOUNT"
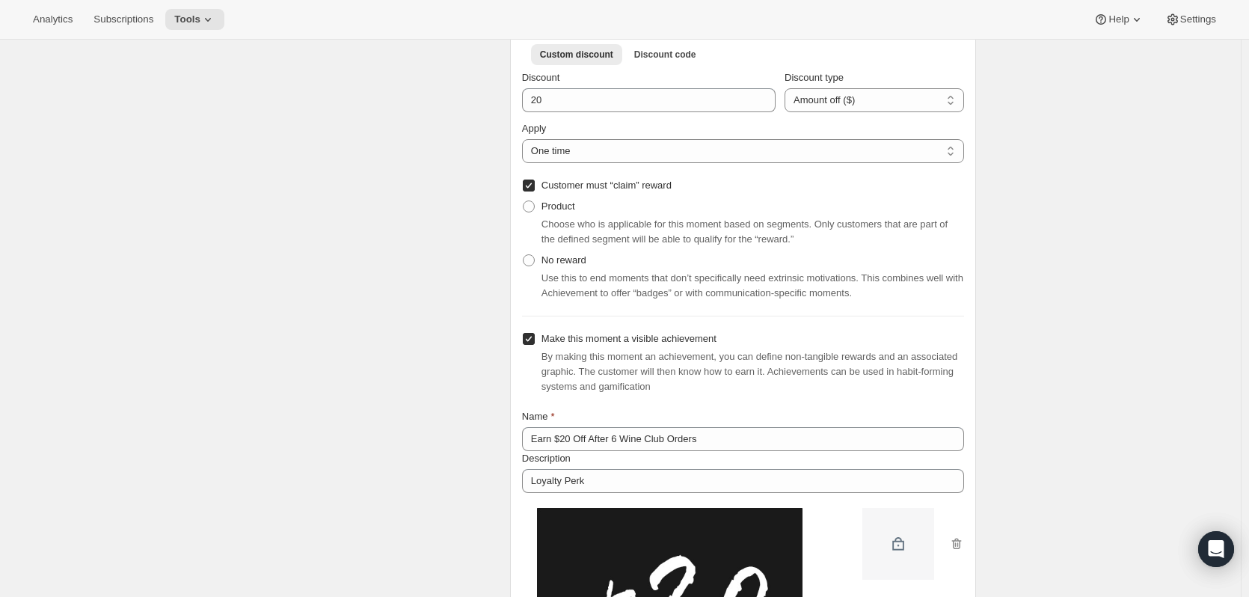
scroll to position [672, 0]
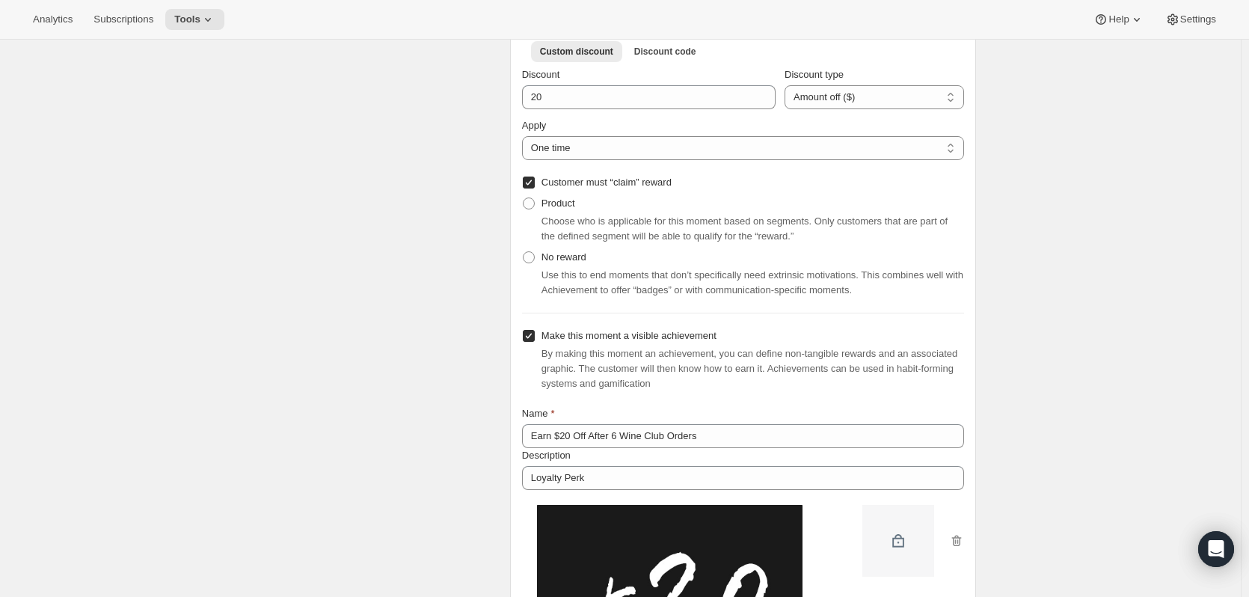
click at [532, 203] on span at bounding box center [529, 203] width 12 height 12
click at [523, 198] on input "Product" at bounding box center [523, 197] width 1 height 1
radio input "true"
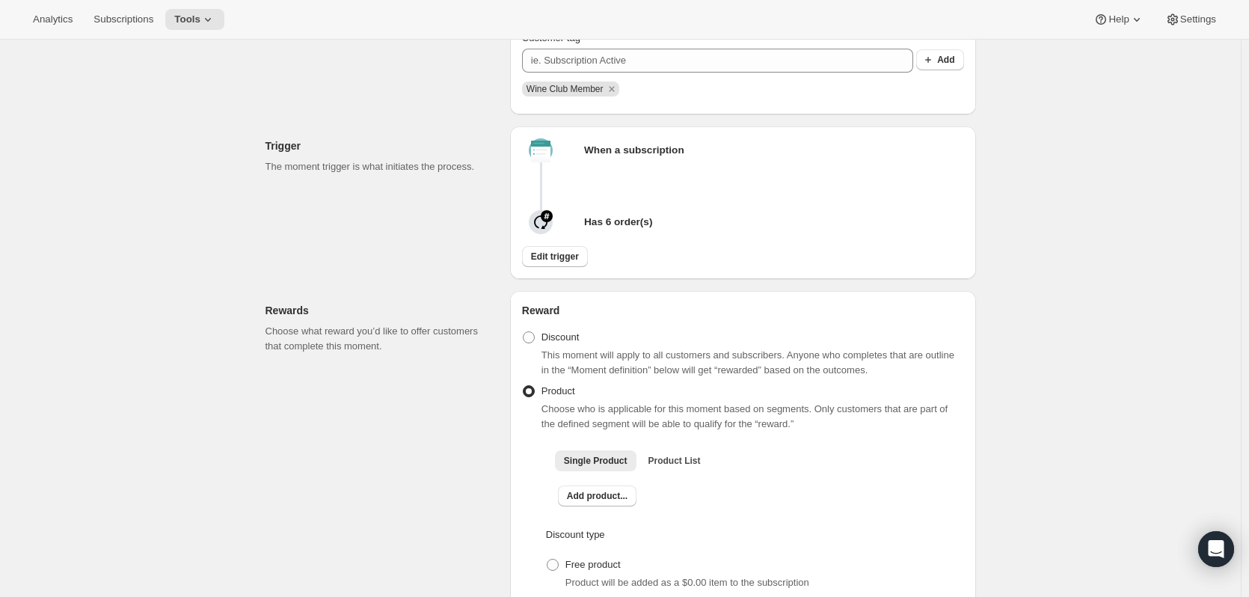
scroll to position [239, 0]
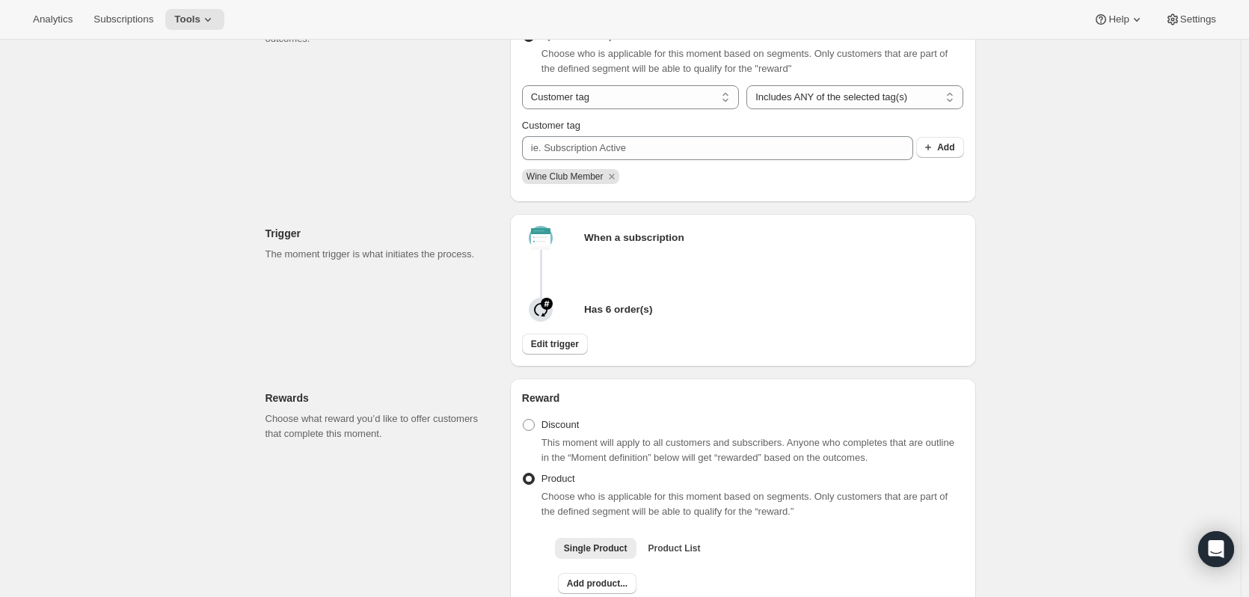
radio input "true"
select select "FIXED_AMOUNT"
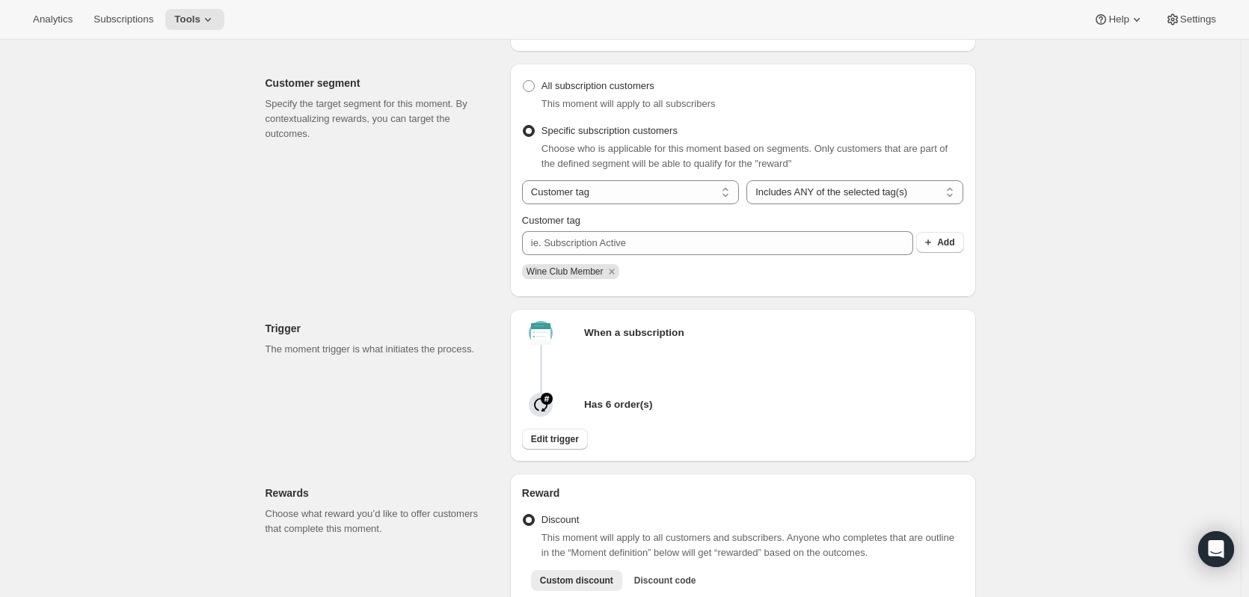
scroll to position [0, 0]
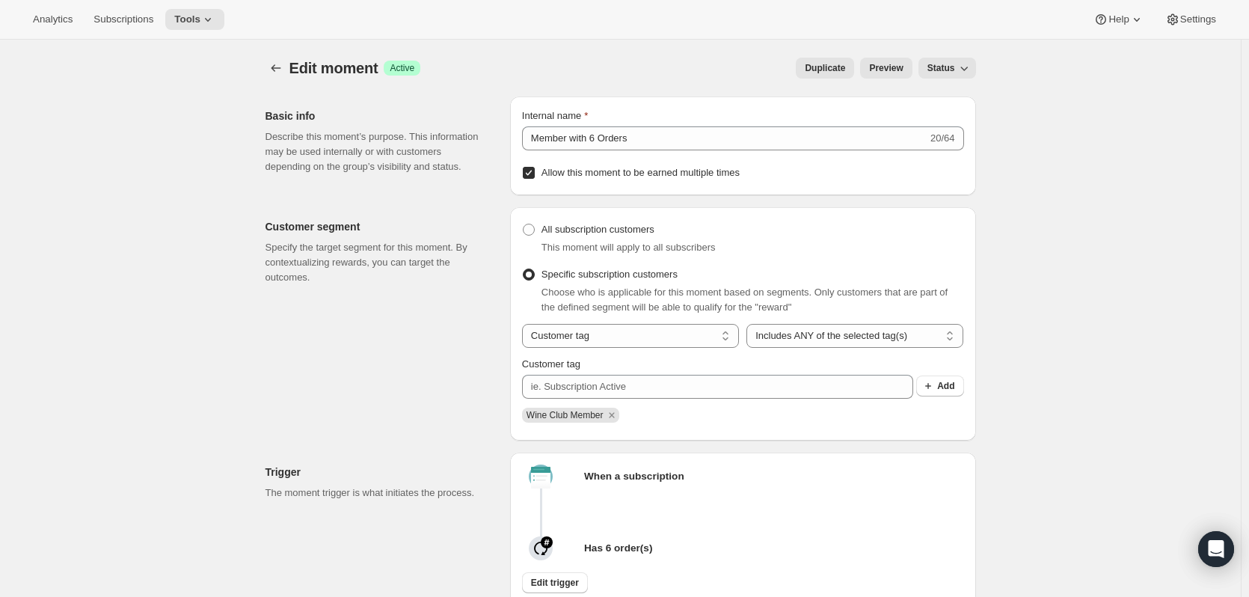
click at [899, 67] on span "Preview" at bounding box center [886, 68] width 34 height 12
